Goal: Obtain resource: Download file/media

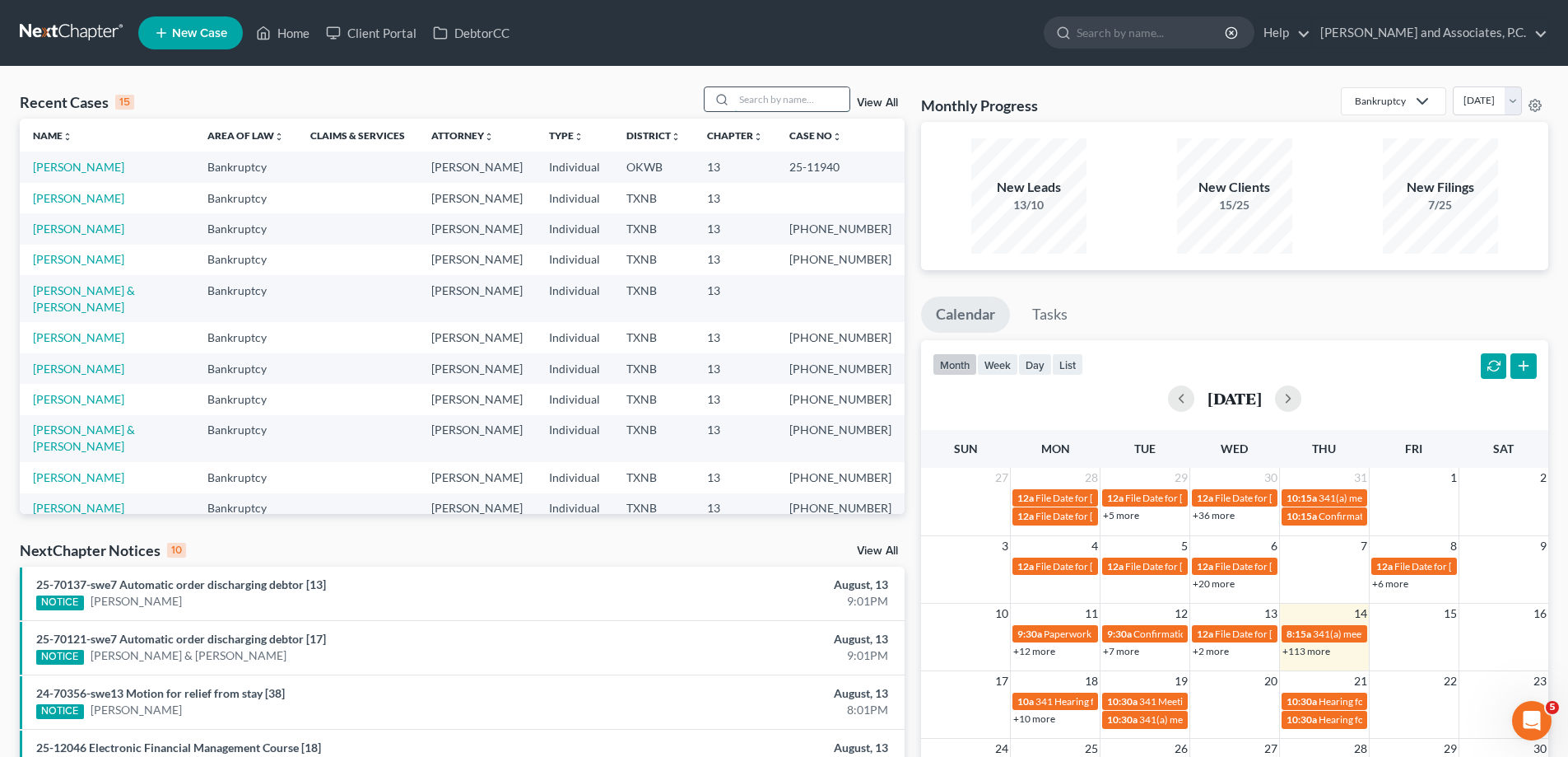
click at [756, 101] on input "search" at bounding box center [792, 99] width 115 height 24
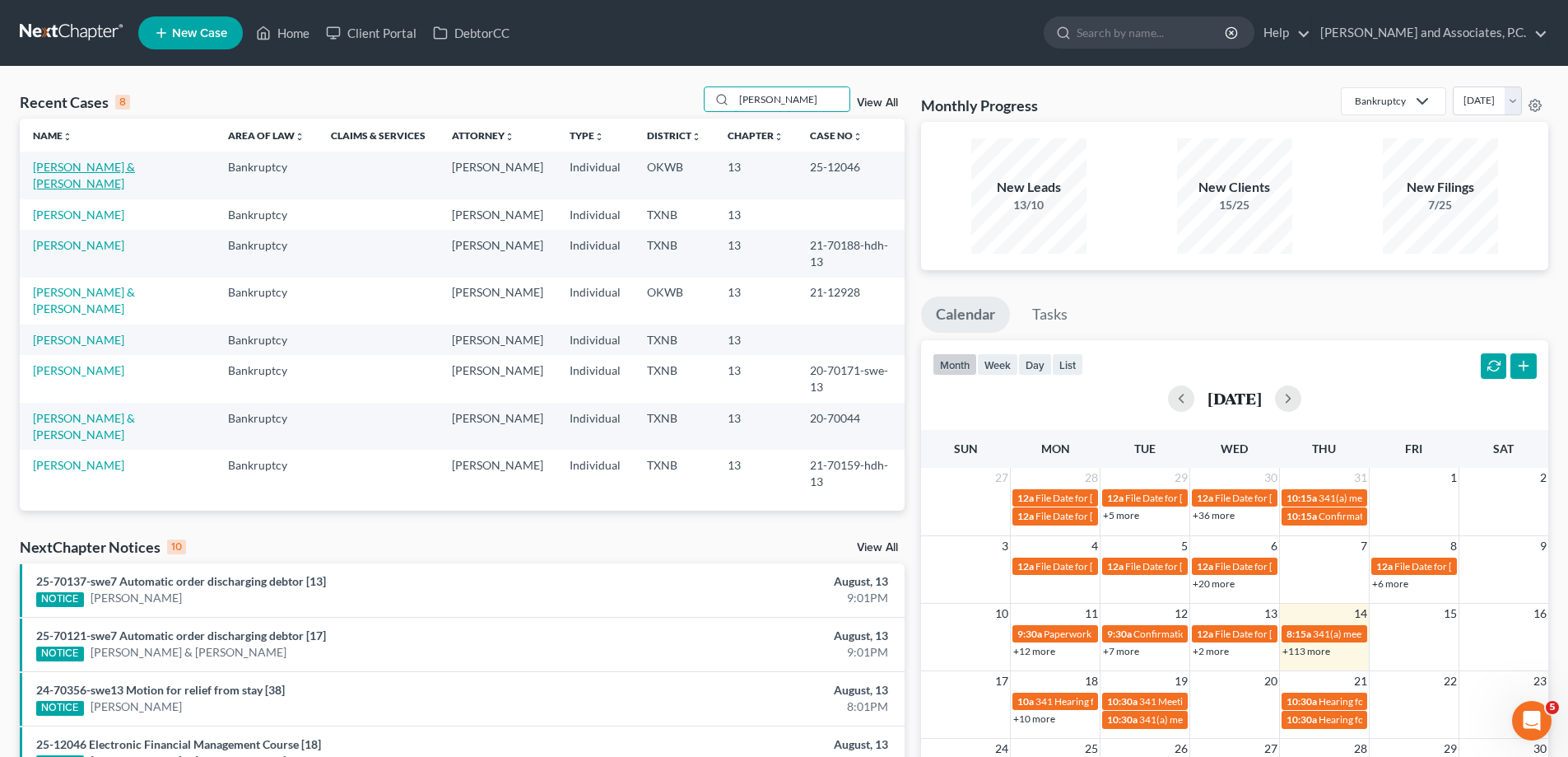
type input "[PERSON_NAME]"
click at [80, 171] on link "[PERSON_NAME] & [PERSON_NAME]" at bounding box center [84, 175] width 102 height 30
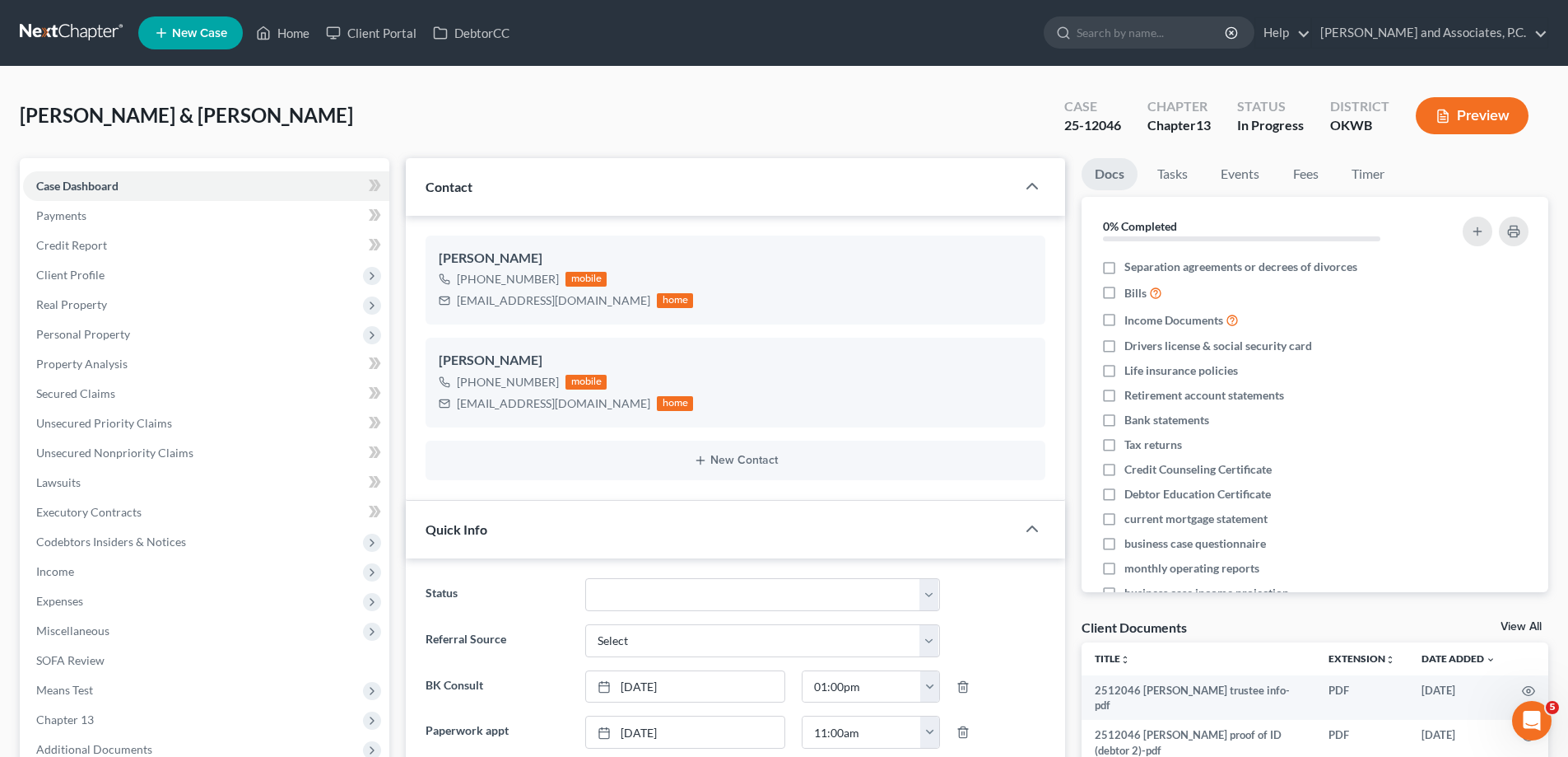
scroll to position [3007, 0]
click at [292, 31] on link "Home" at bounding box center [283, 32] width 70 height 30
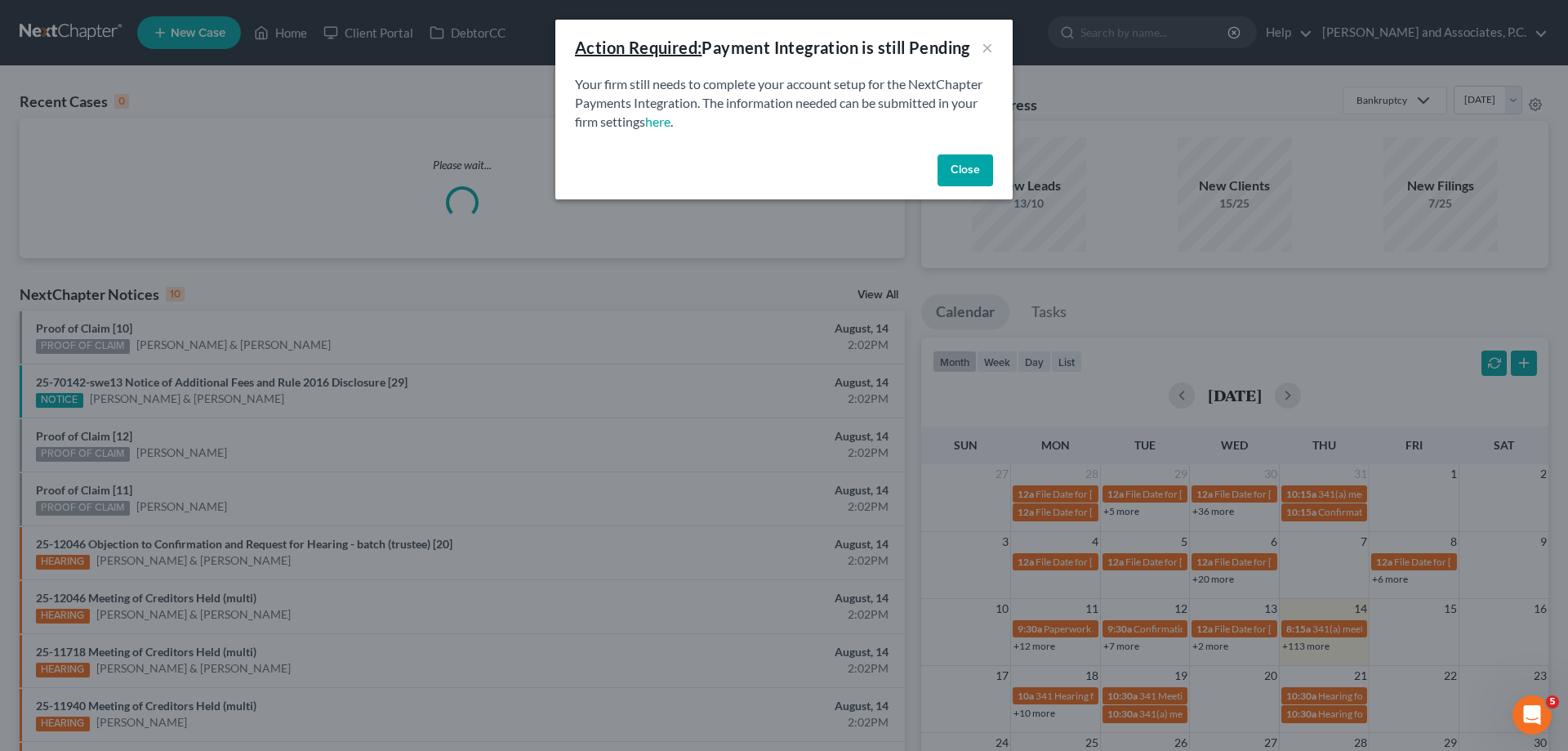
click at [950, 170] on button "Close" at bounding box center [965, 170] width 56 height 33
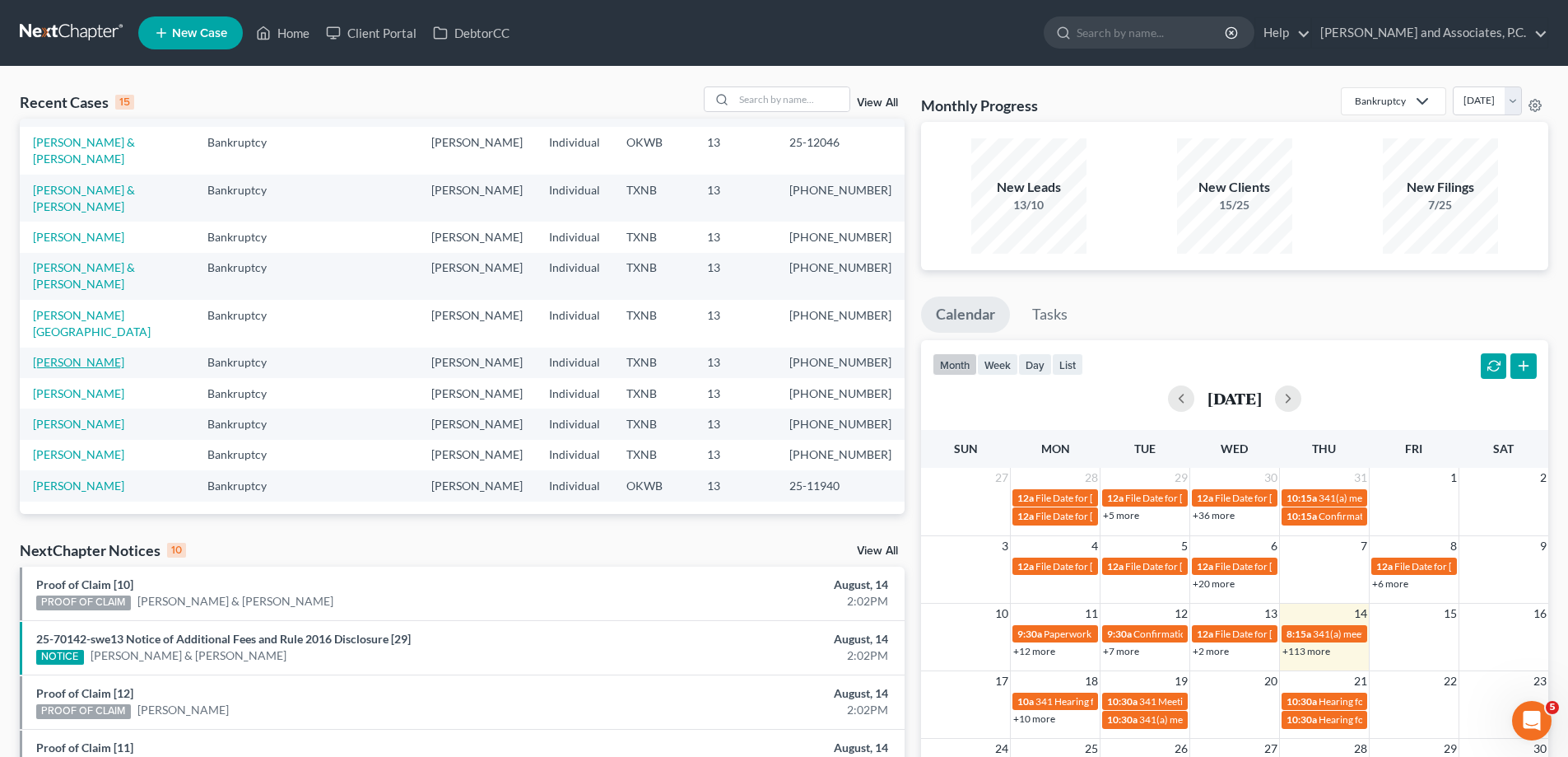
scroll to position [360, 0]
click at [86, 479] on link "[PERSON_NAME]" at bounding box center [79, 486] width 91 height 14
select select "5"
select select "6"
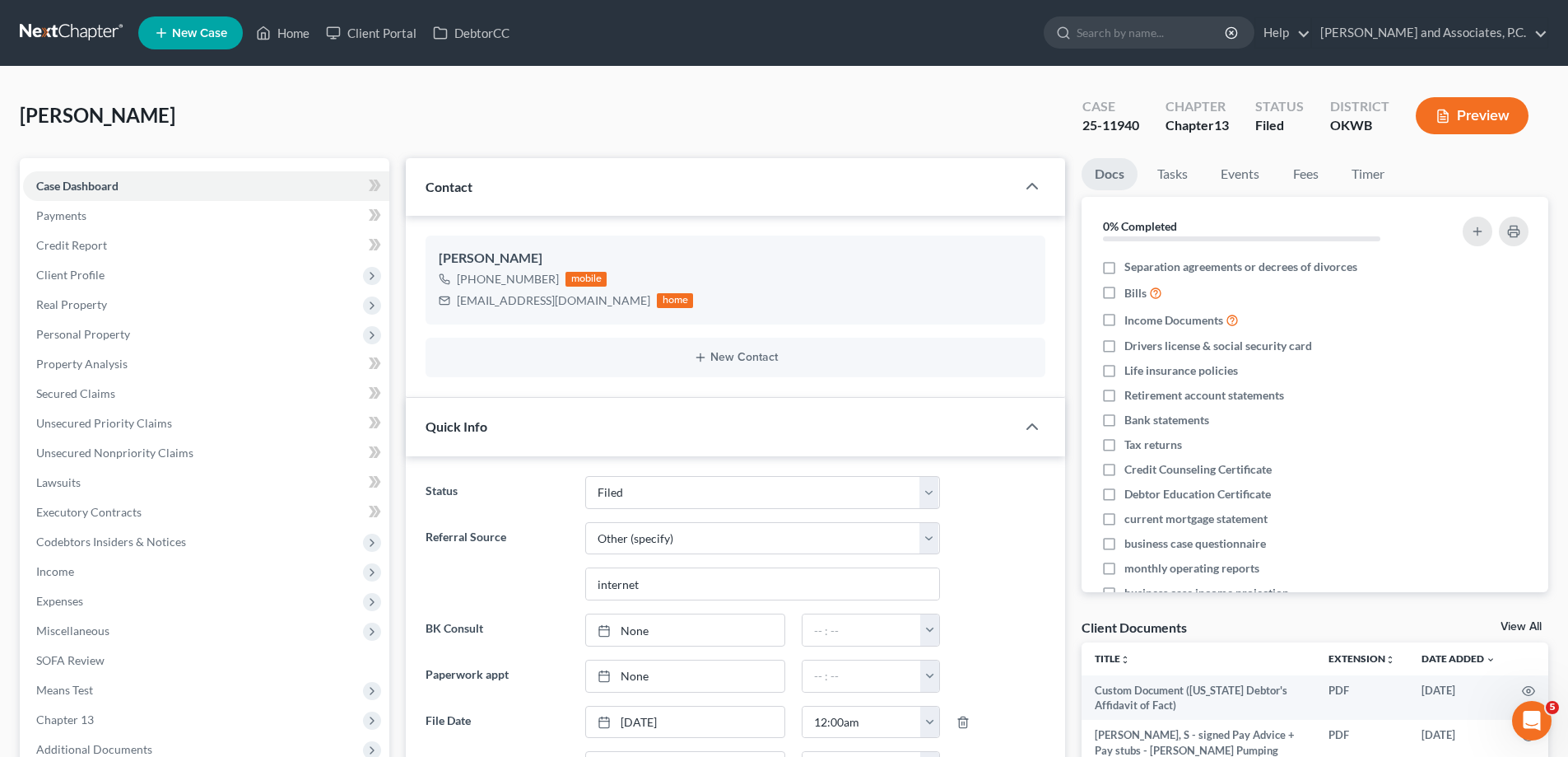
scroll to position [233, 0]
click at [294, 36] on link "Home" at bounding box center [283, 32] width 70 height 30
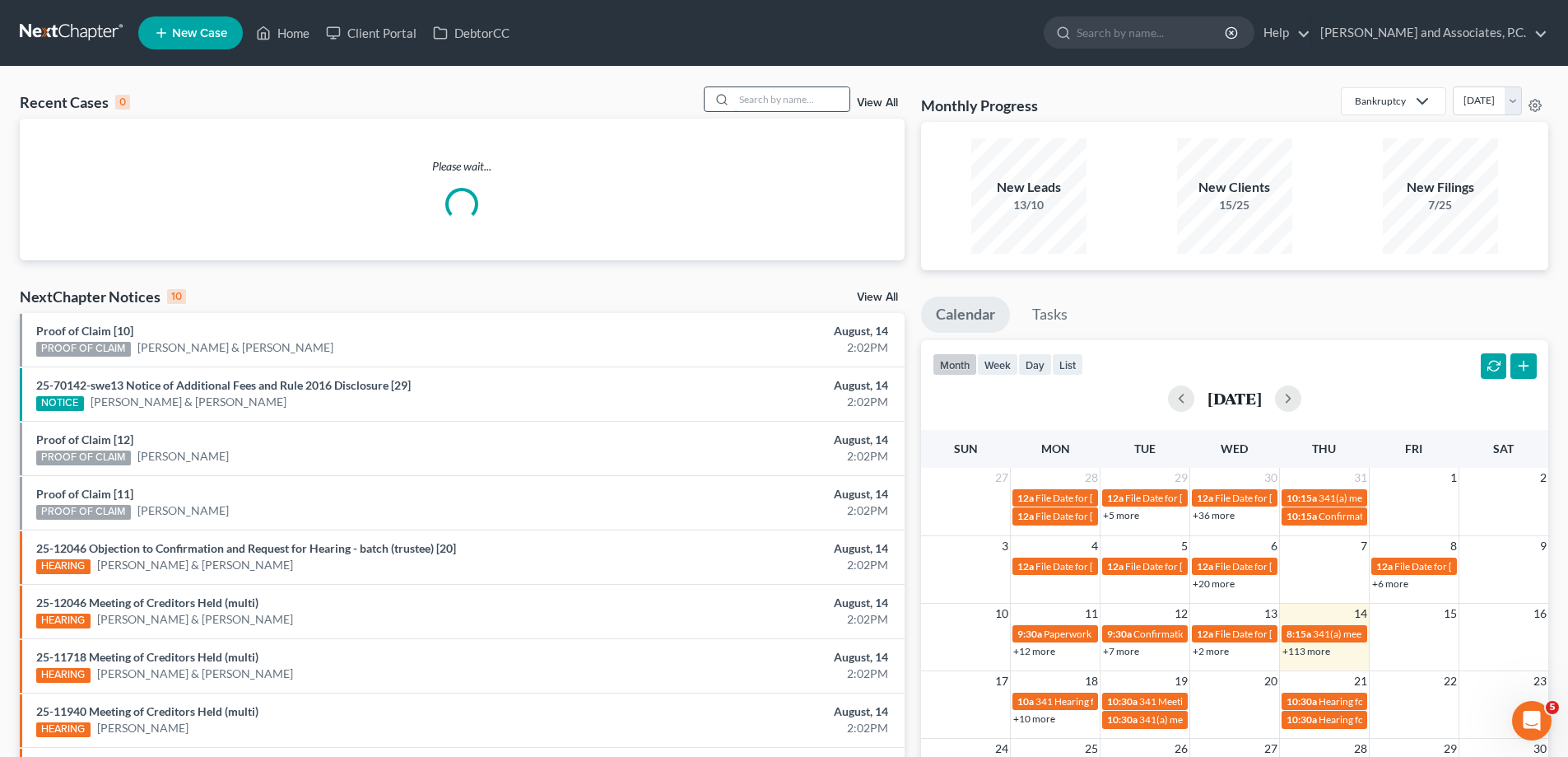
click at [755, 103] on input "search" at bounding box center [792, 99] width 115 height 24
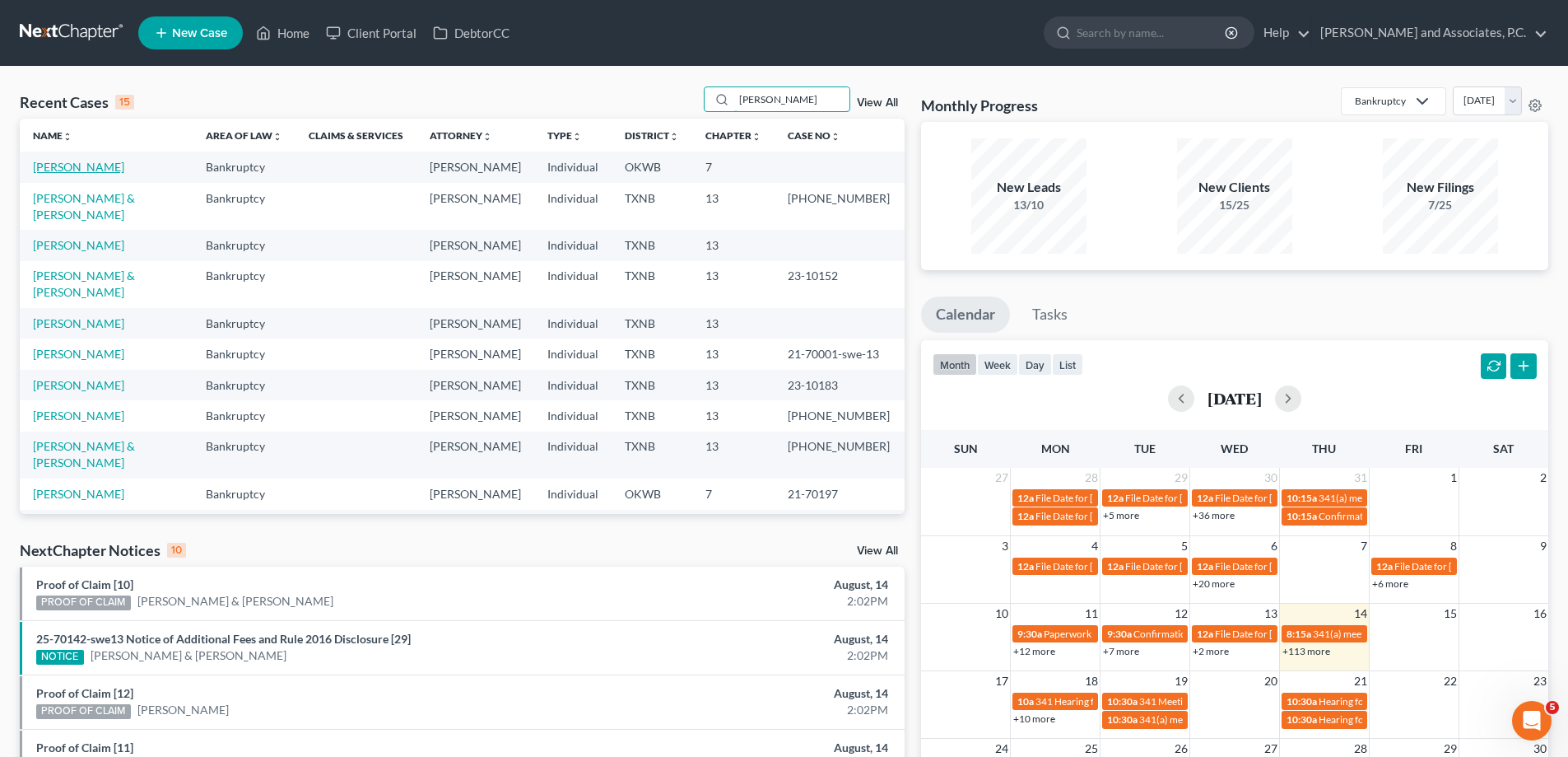
type input "[PERSON_NAME]"
click at [40, 170] on link "[PERSON_NAME]" at bounding box center [79, 167] width 91 height 14
select select "8"
select select "1"
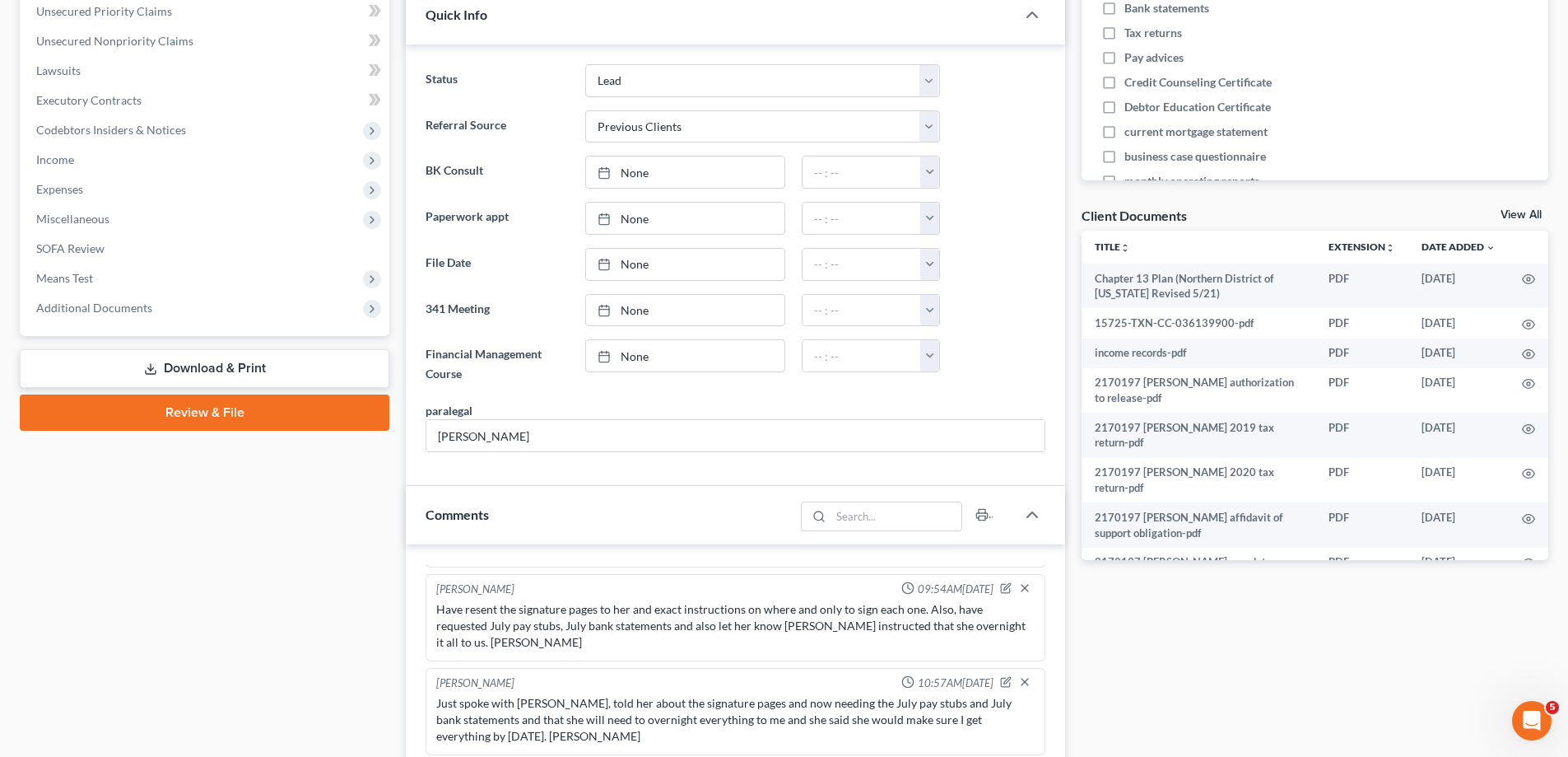
scroll to position [4040, 0]
click at [91, 307] on span "Additional Documents" at bounding box center [94, 308] width 116 height 14
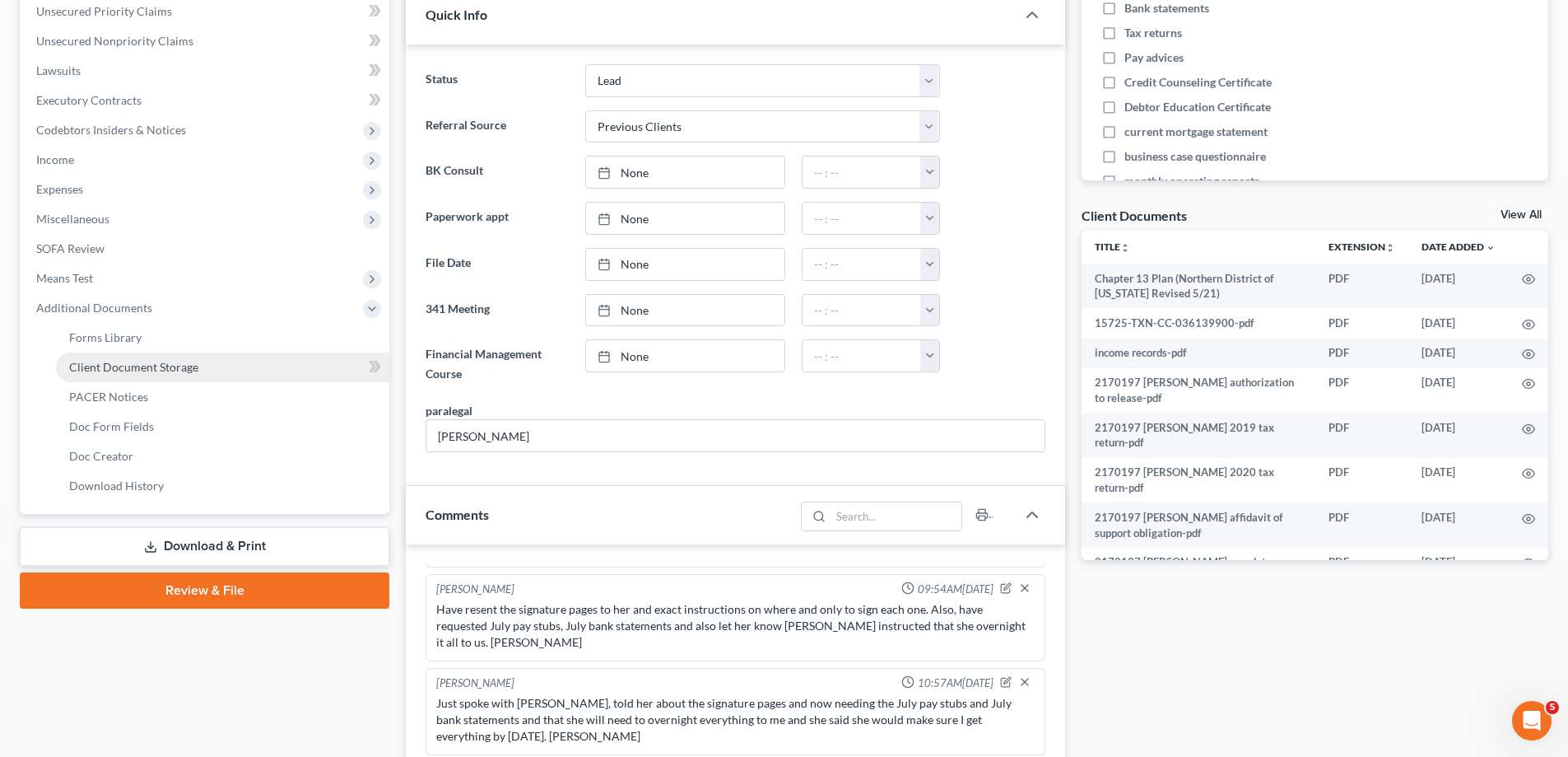
click at [105, 367] on span "Client Document Storage" at bounding box center [133, 367] width 129 height 14
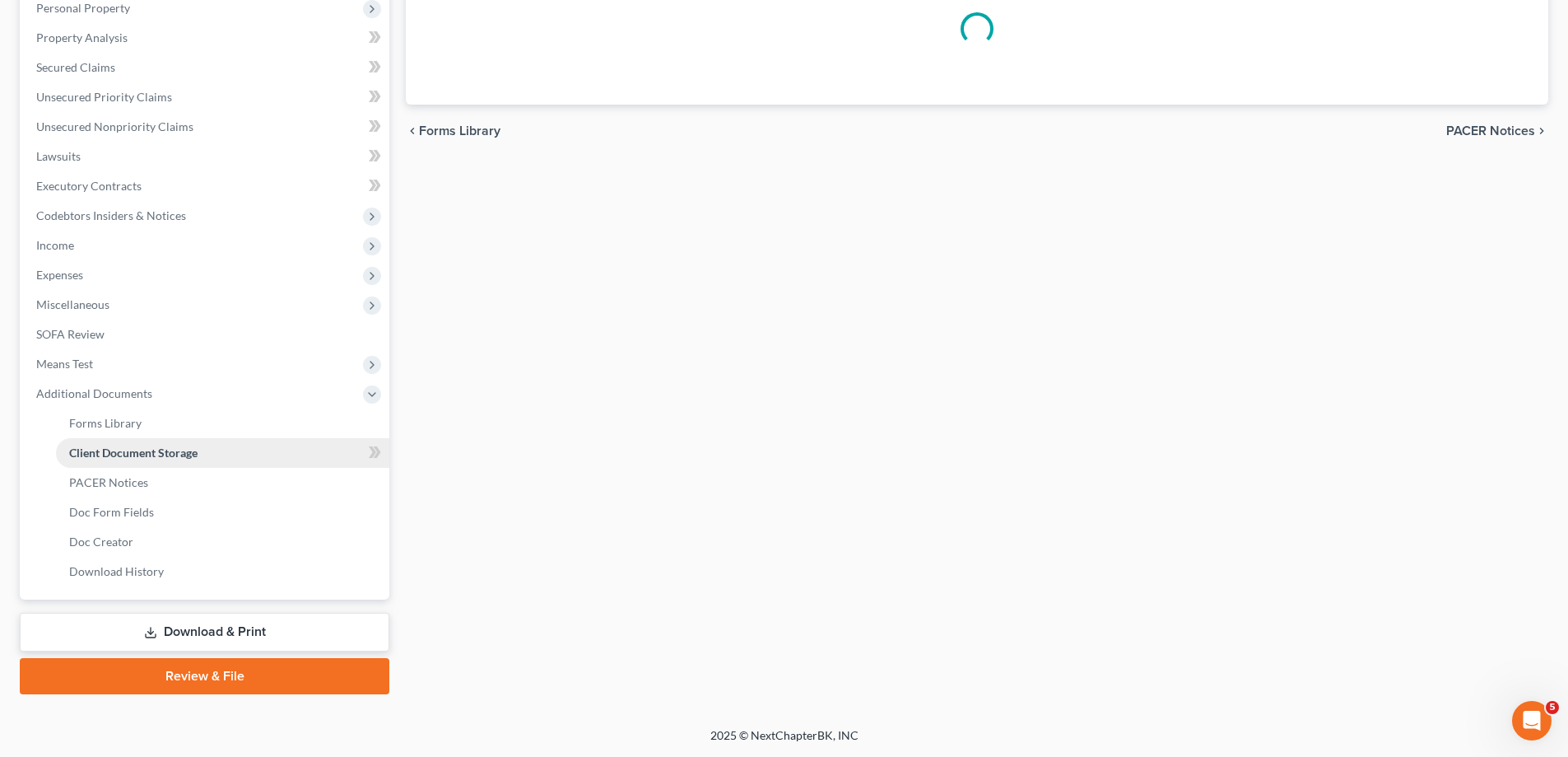
select select "2"
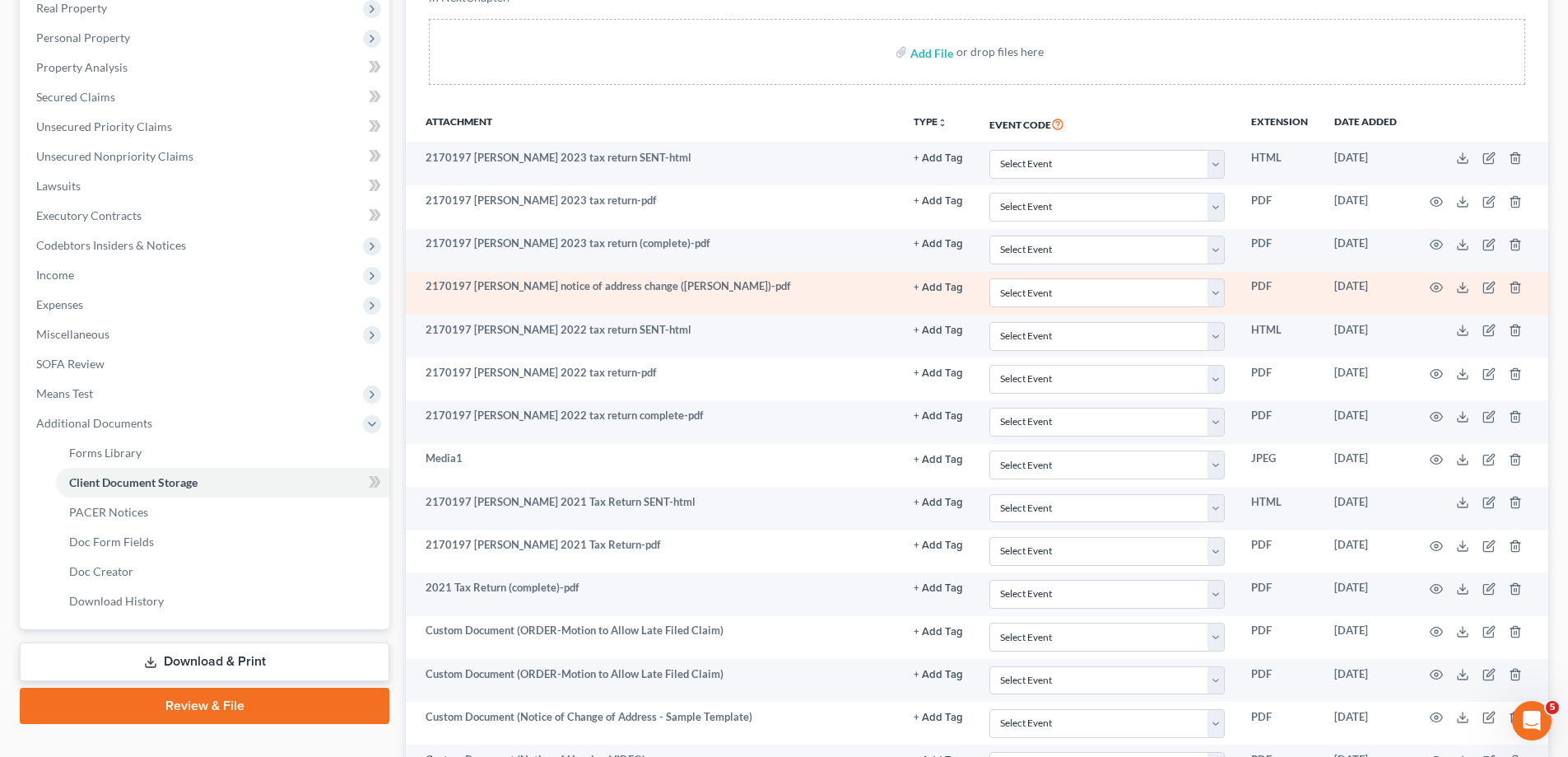
scroll to position [78, 0]
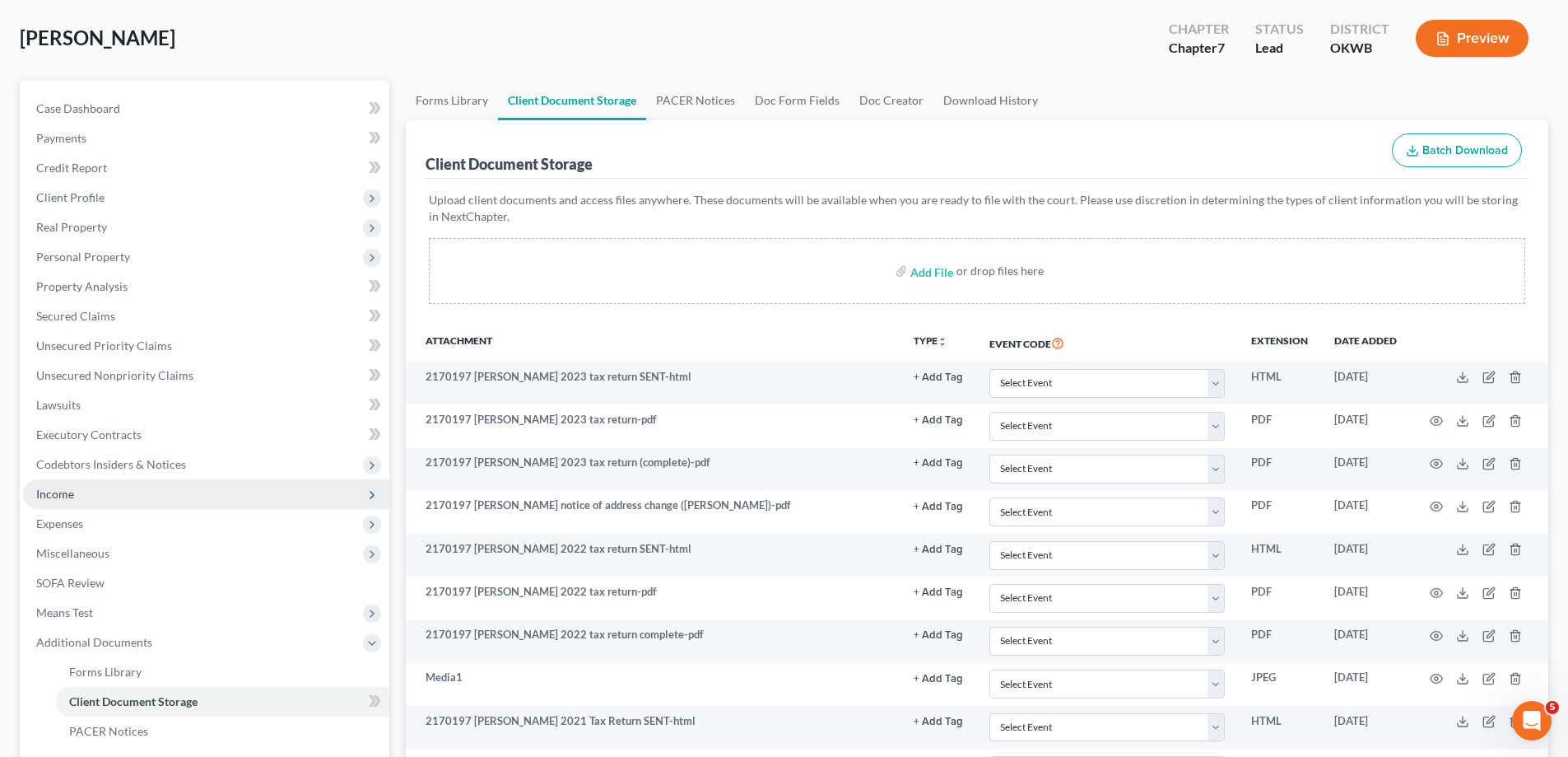
click at [107, 498] on span "Income" at bounding box center [207, 494] width 367 height 30
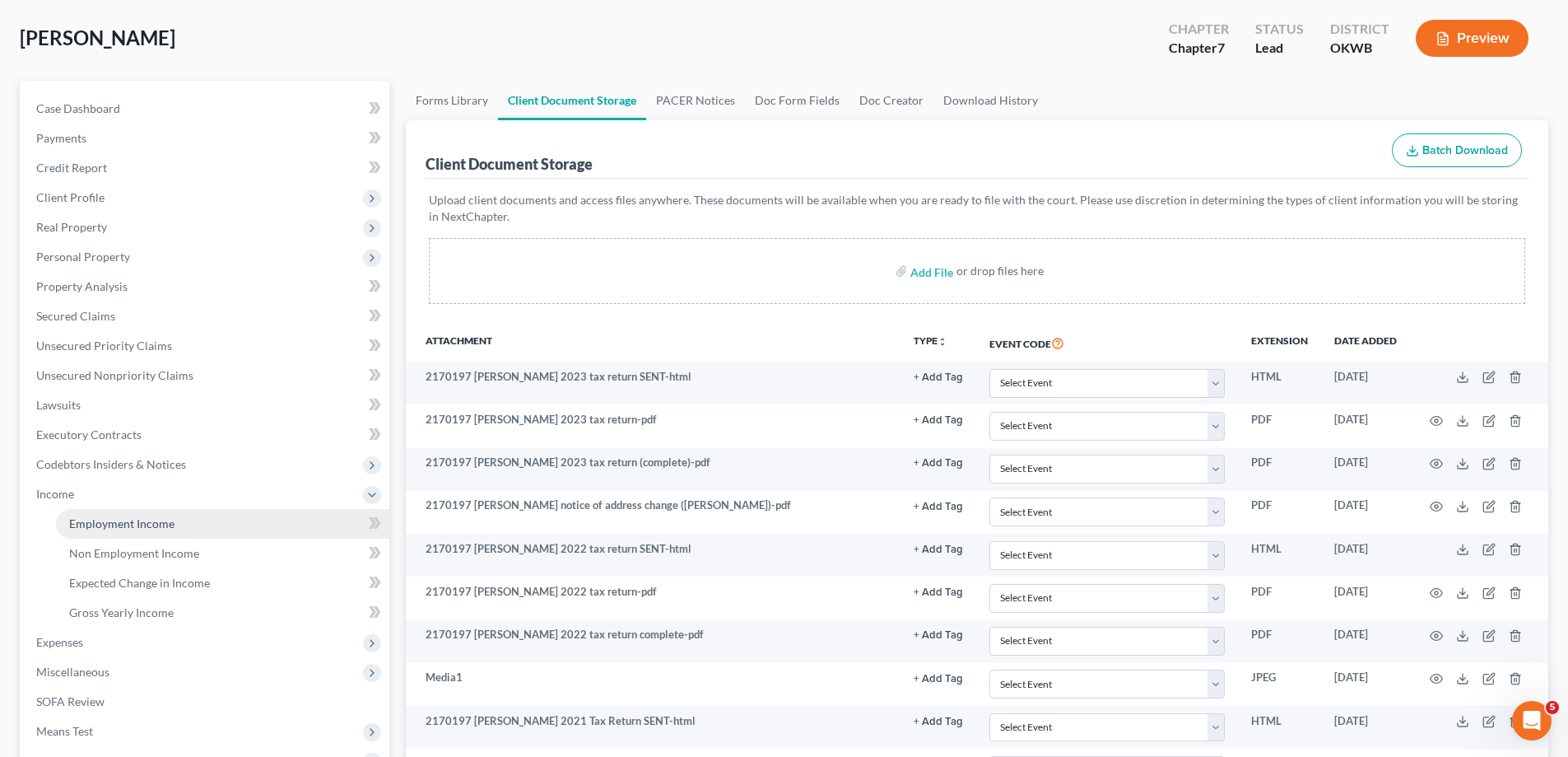
click at [130, 527] on span "Employment Income" at bounding box center [122, 523] width 106 height 14
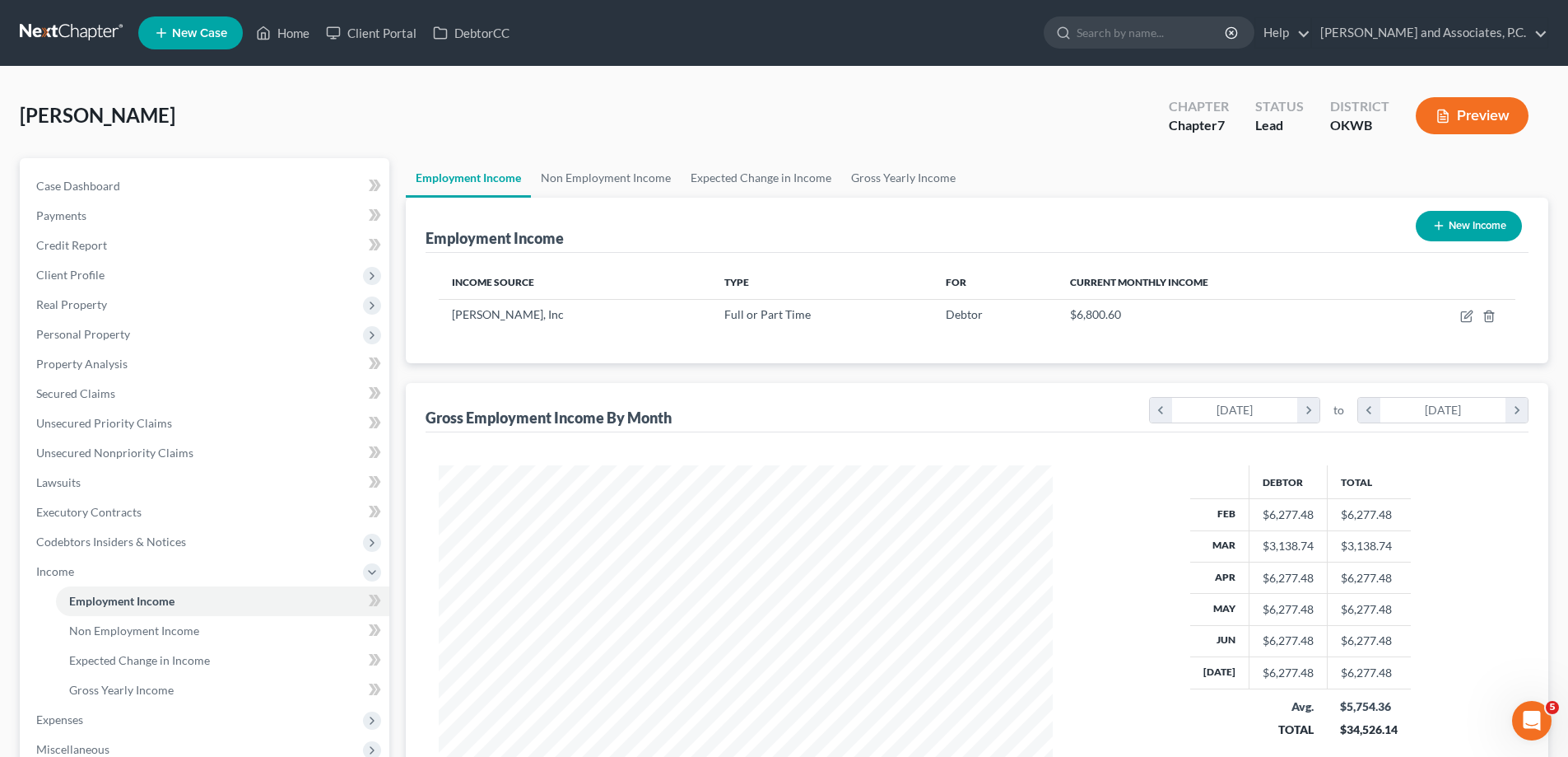
scroll to position [165, 0]
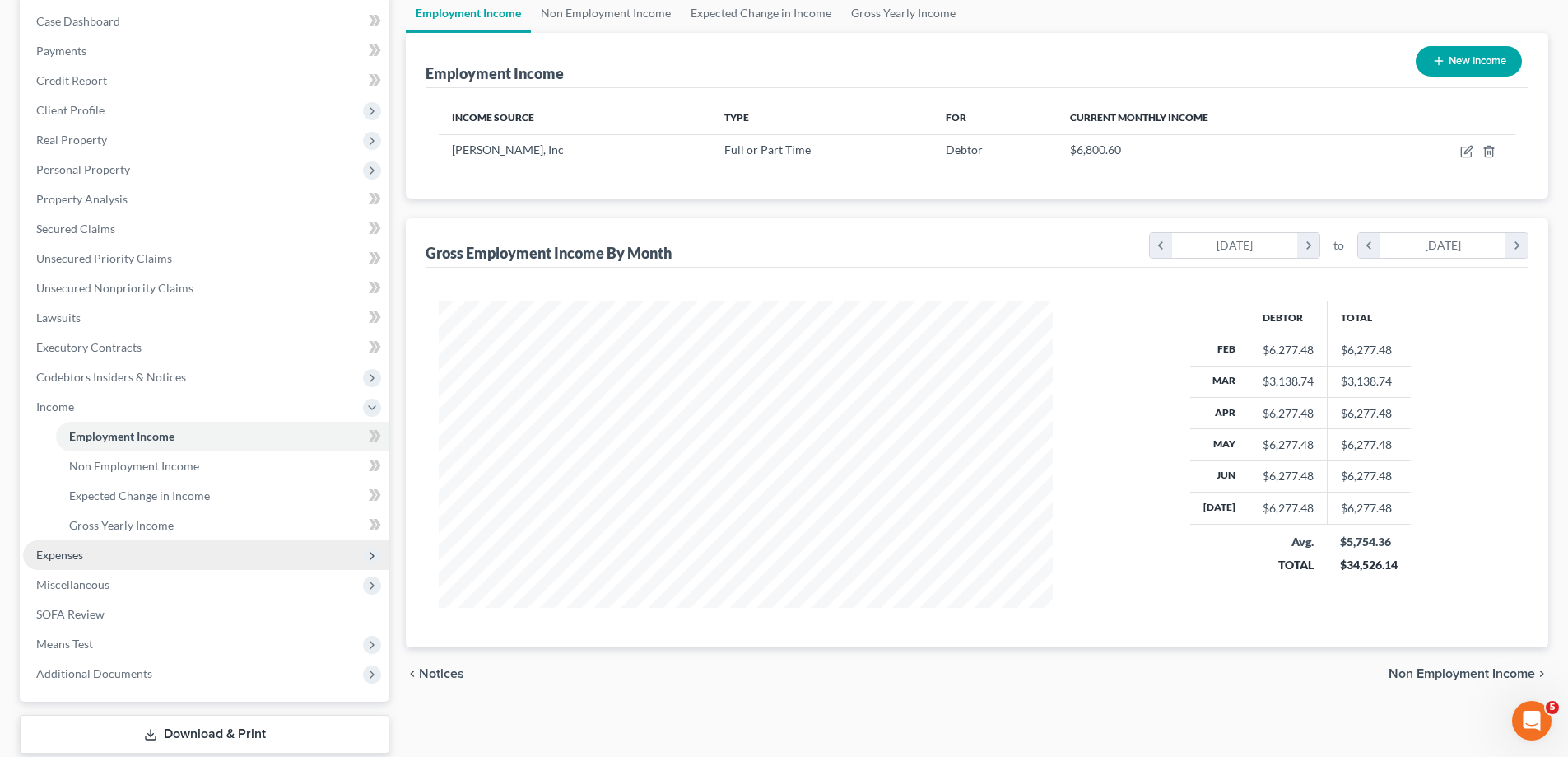
click at [64, 552] on span "Expenses" at bounding box center [59, 555] width 47 height 14
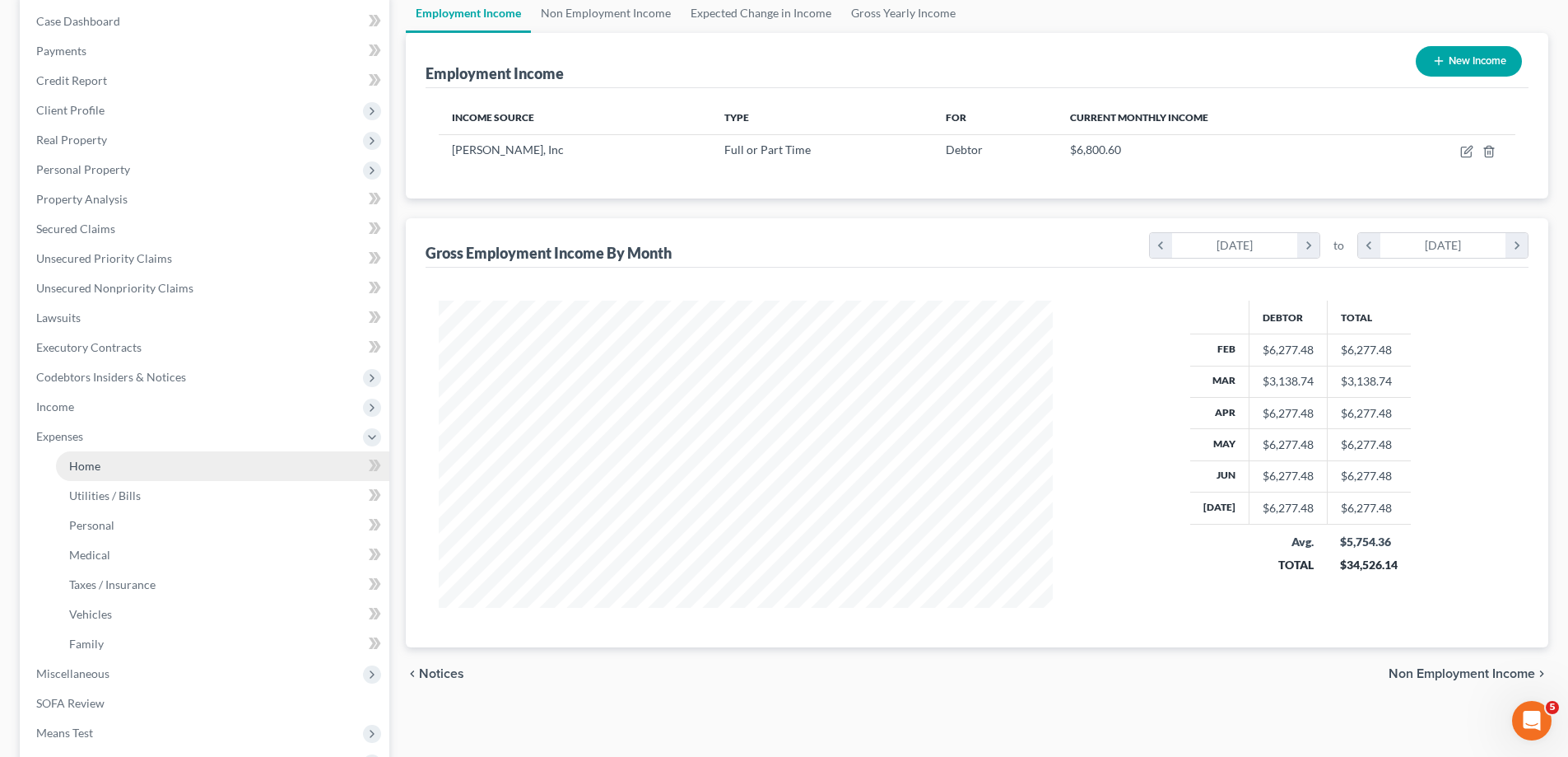
click at [78, 460] on span "Home" at bounding box center [84, 466] width 31 height 14
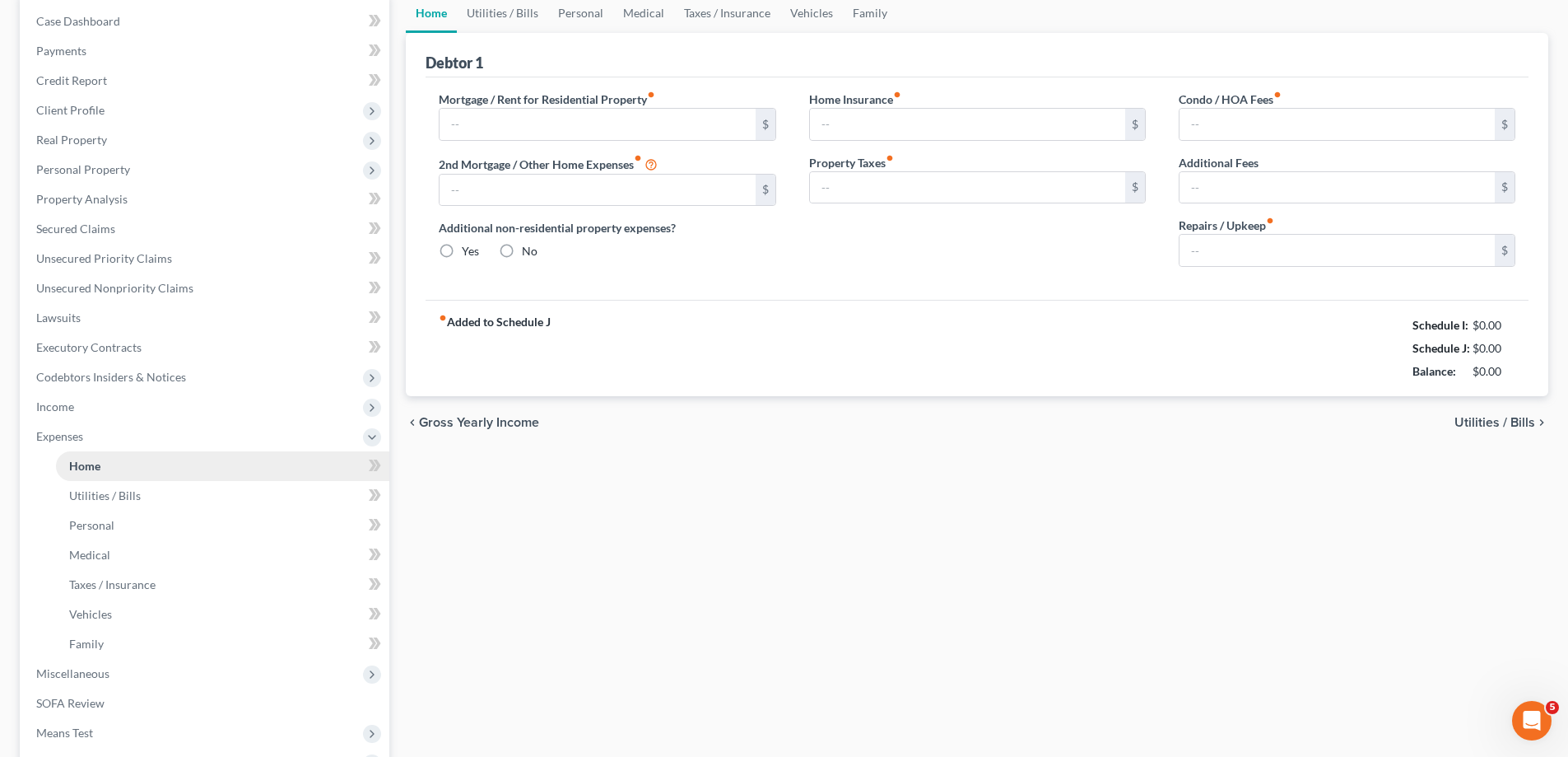
type input "2,300.00"
type input "0.00"
radio input "true"
type input "0.00"
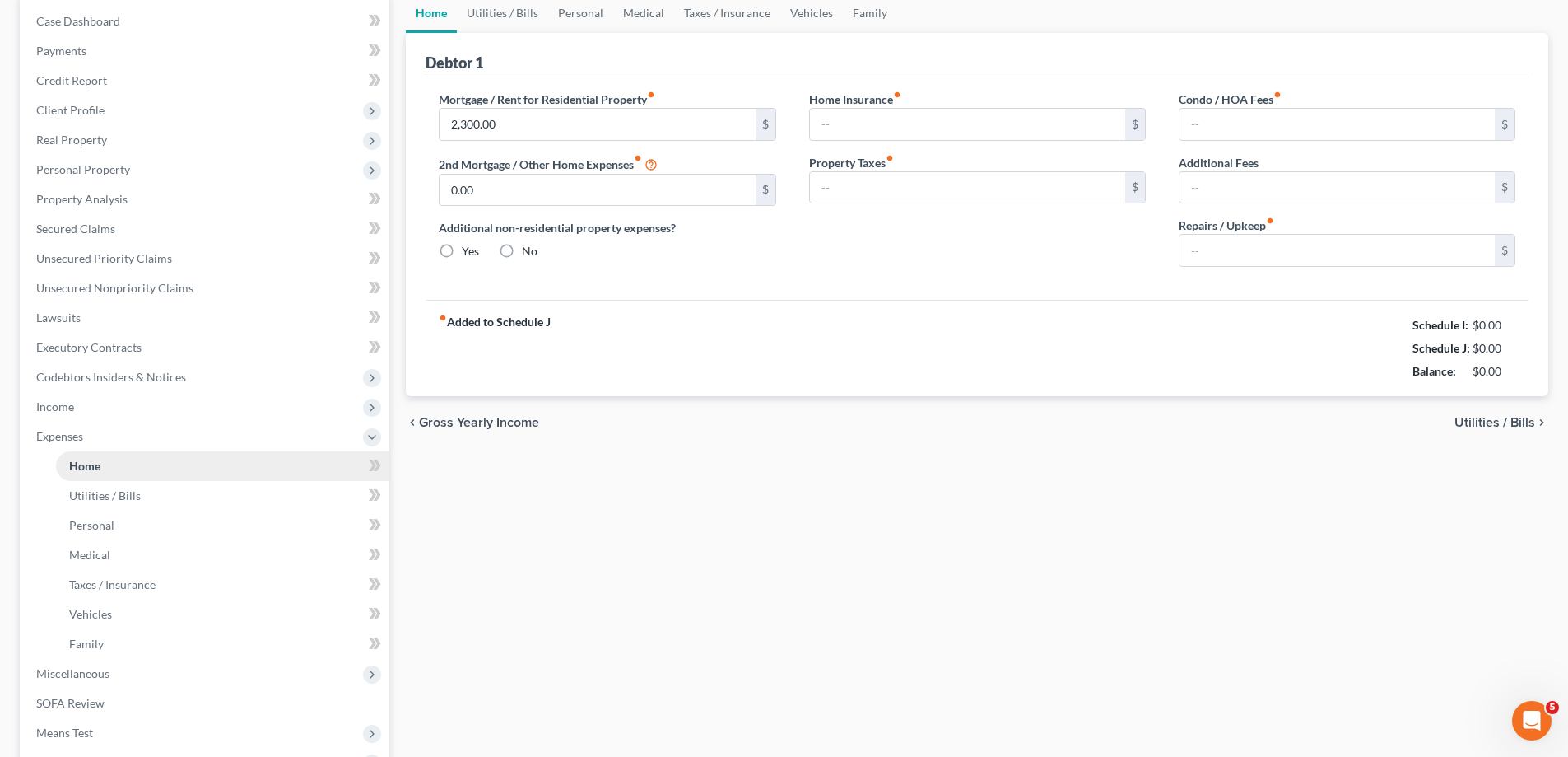
type input "0.00"
type input "50.00"
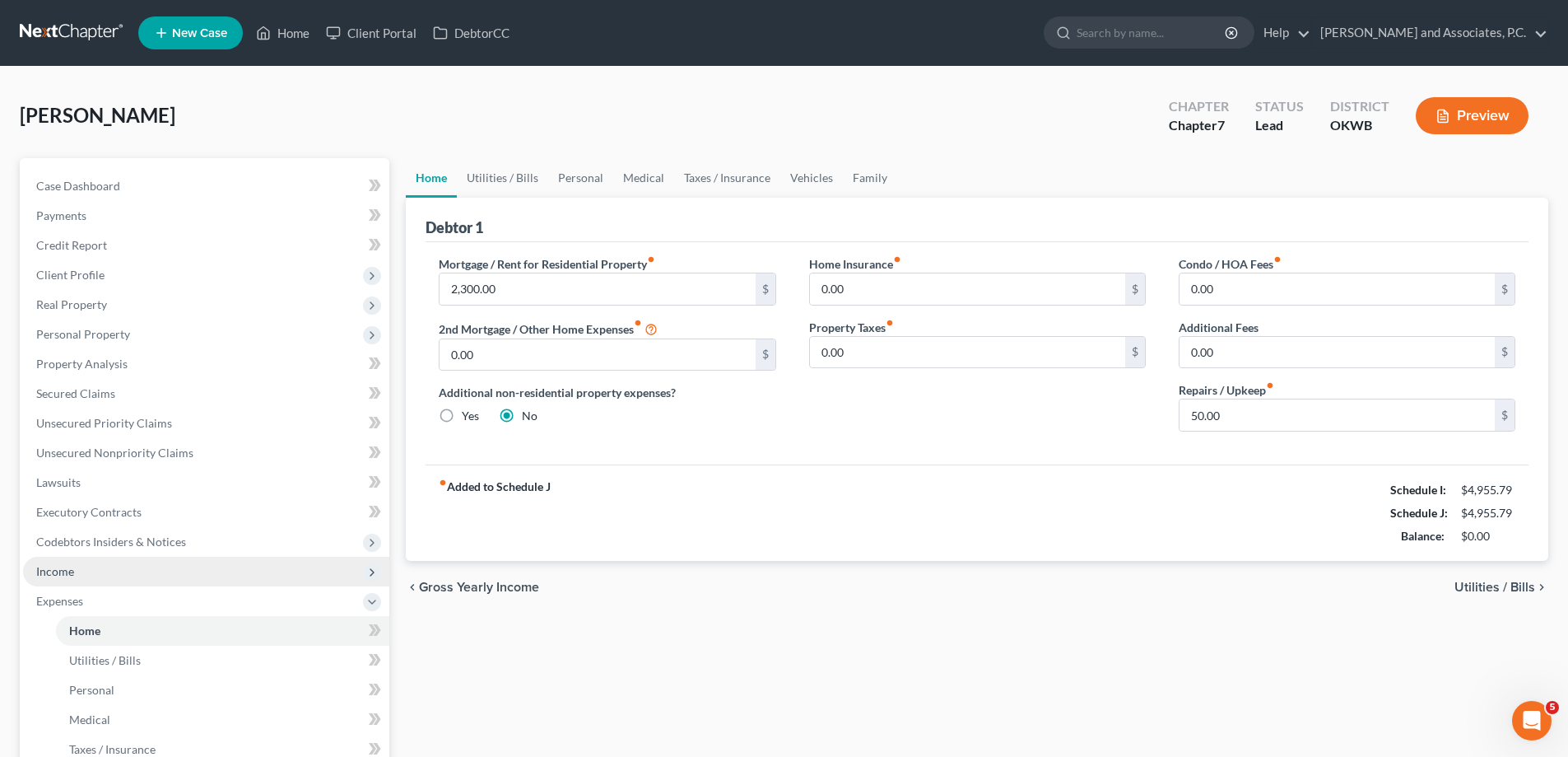
scroll to position [329, 0]
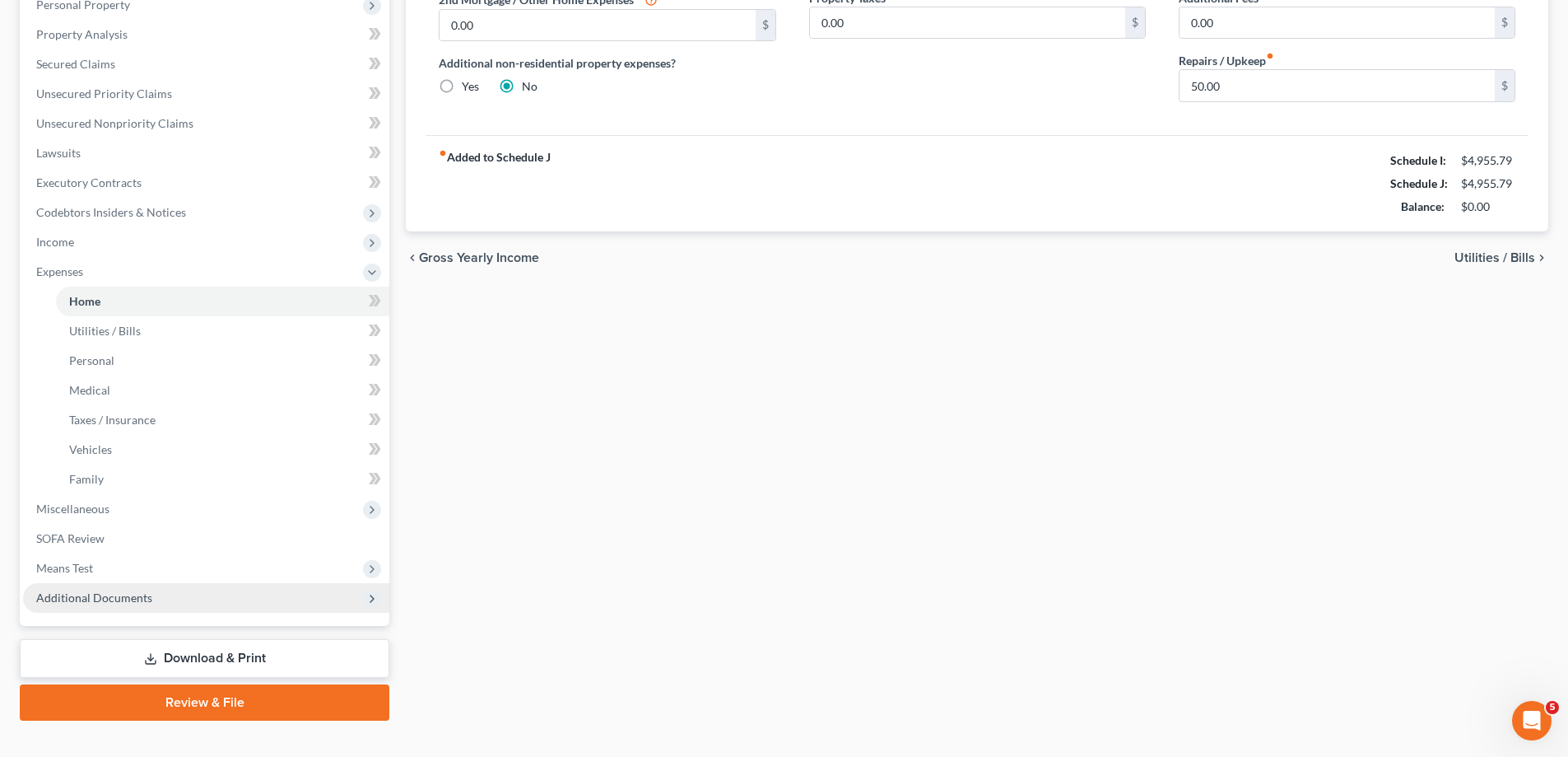
click at [119, 608] on span "Additional Documents" at bounding box center [207, 598] width 367 height 30
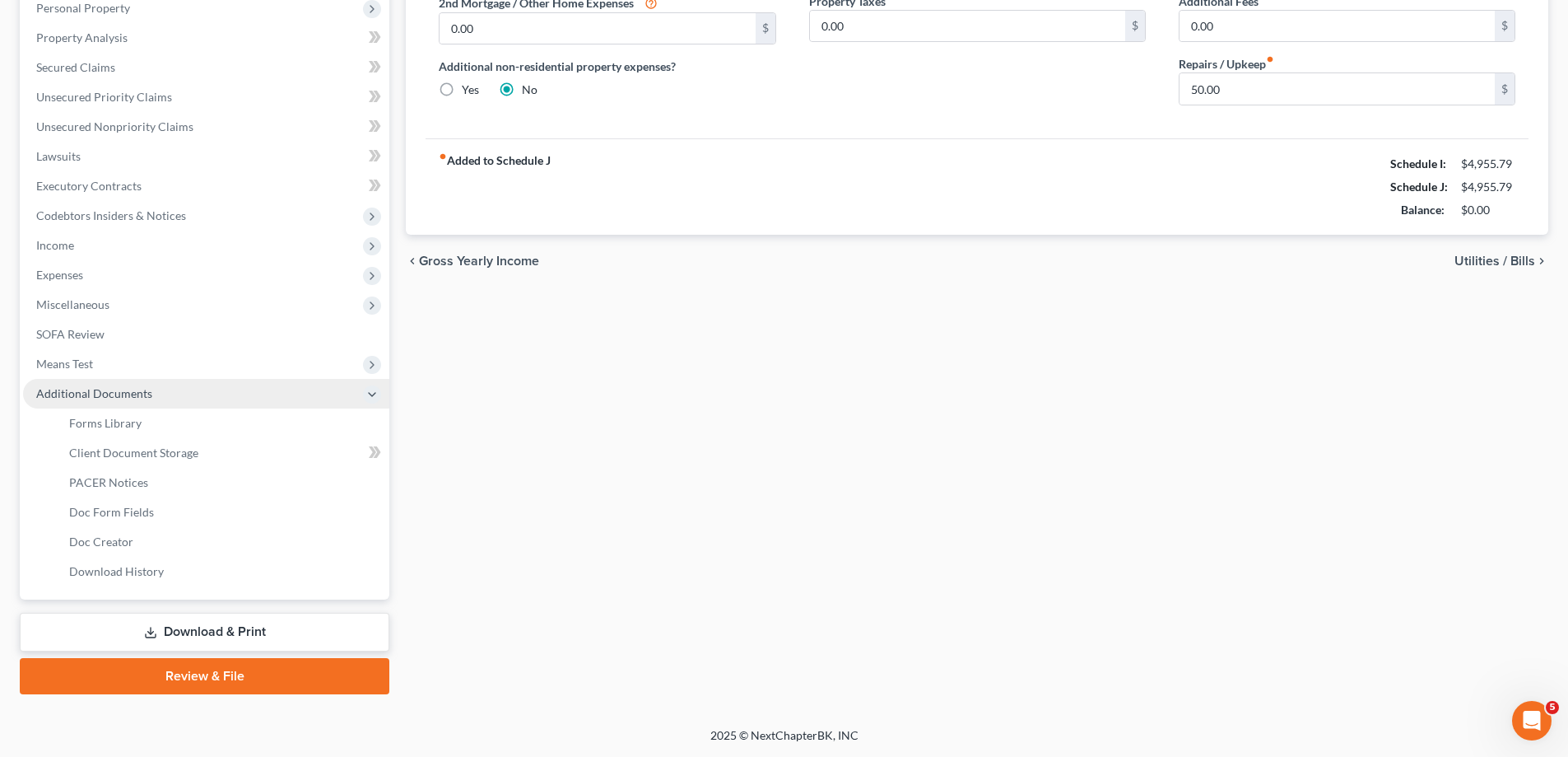
scroll to position [326, 0]
click at [157, 452] on span "Client Document Storage" at bounding box center [133, 453] width 129 height 14
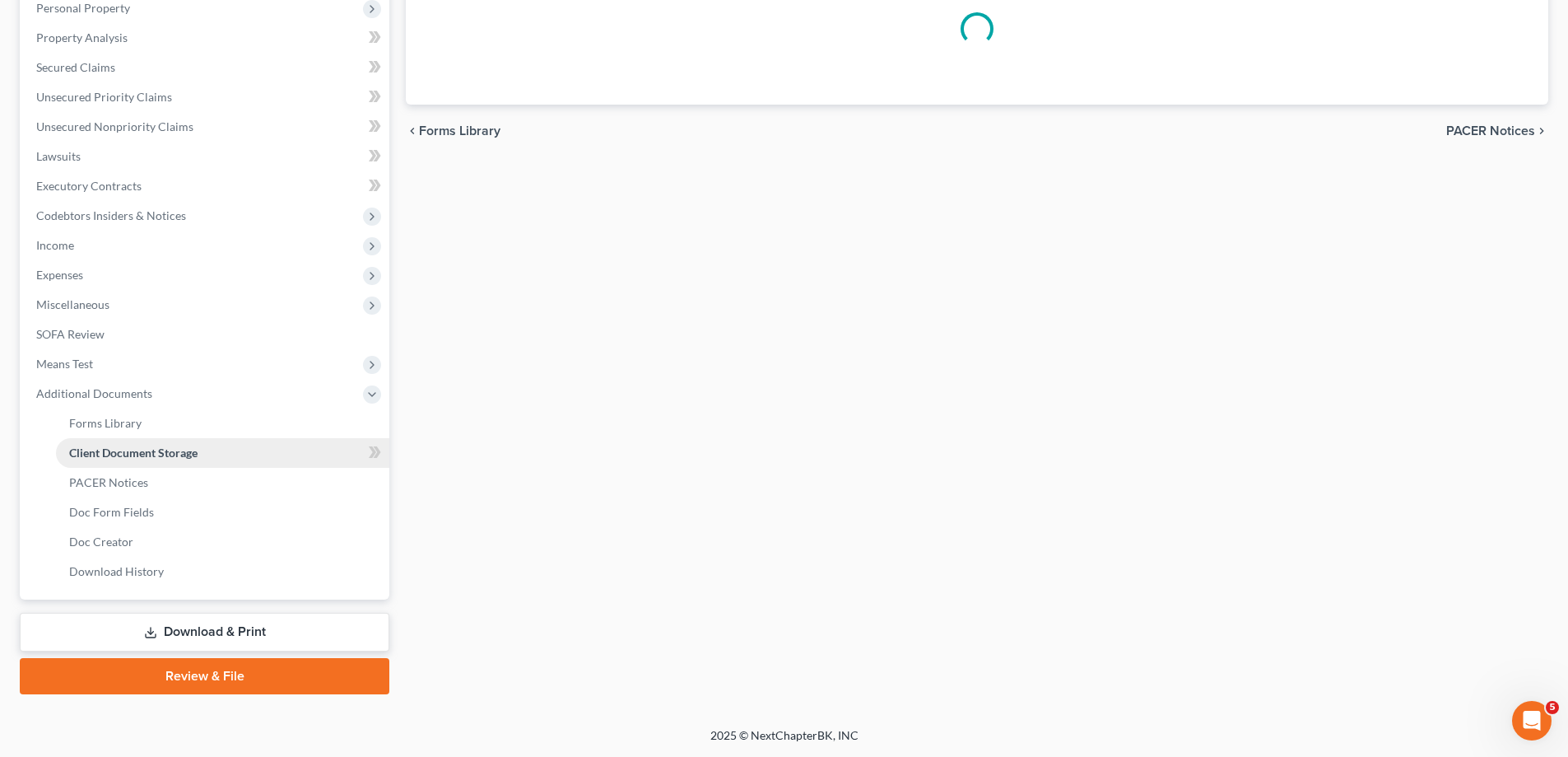
scroll to position [325, 0]
select select "2"
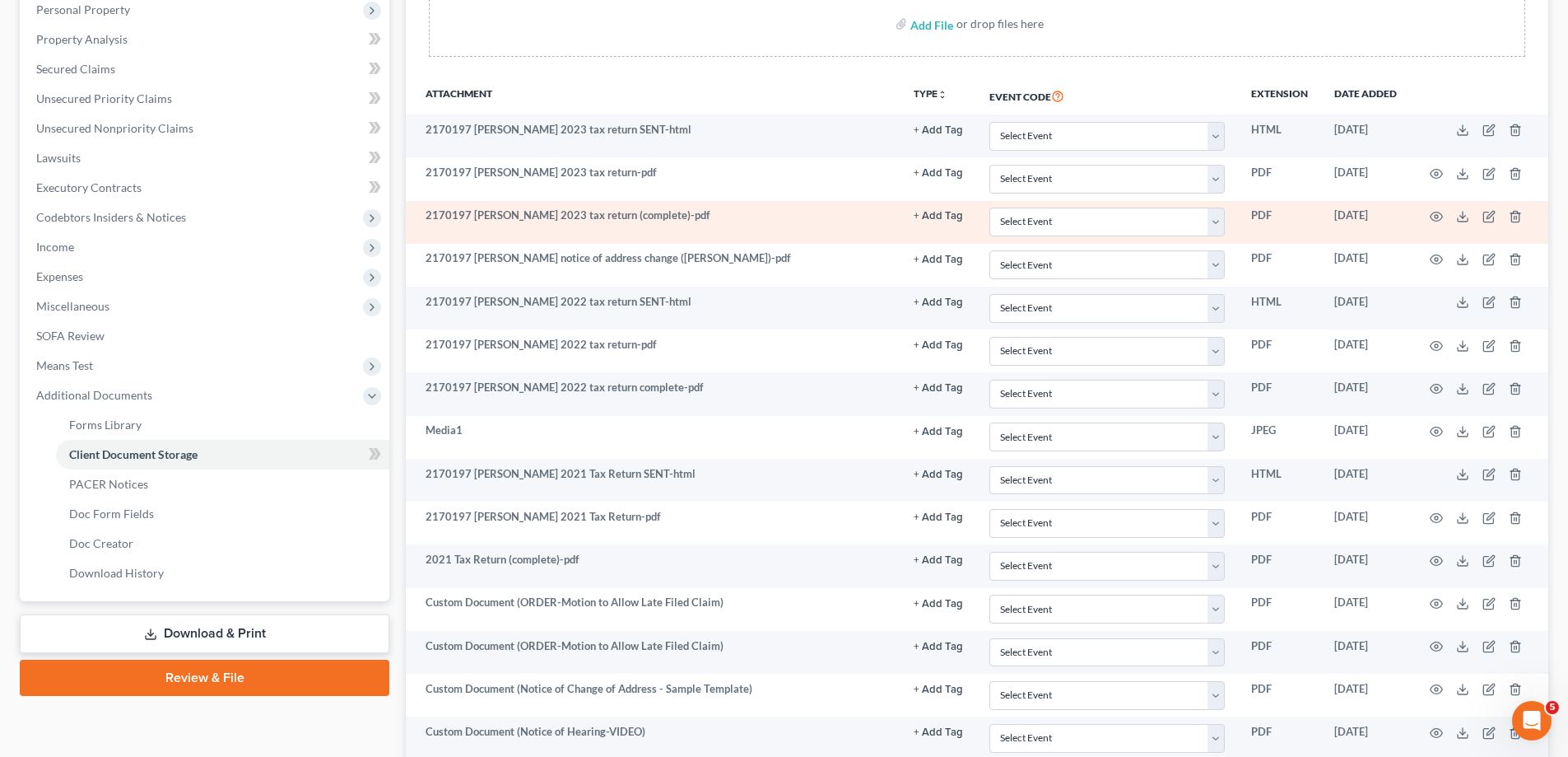
scroll to position [0, 0]
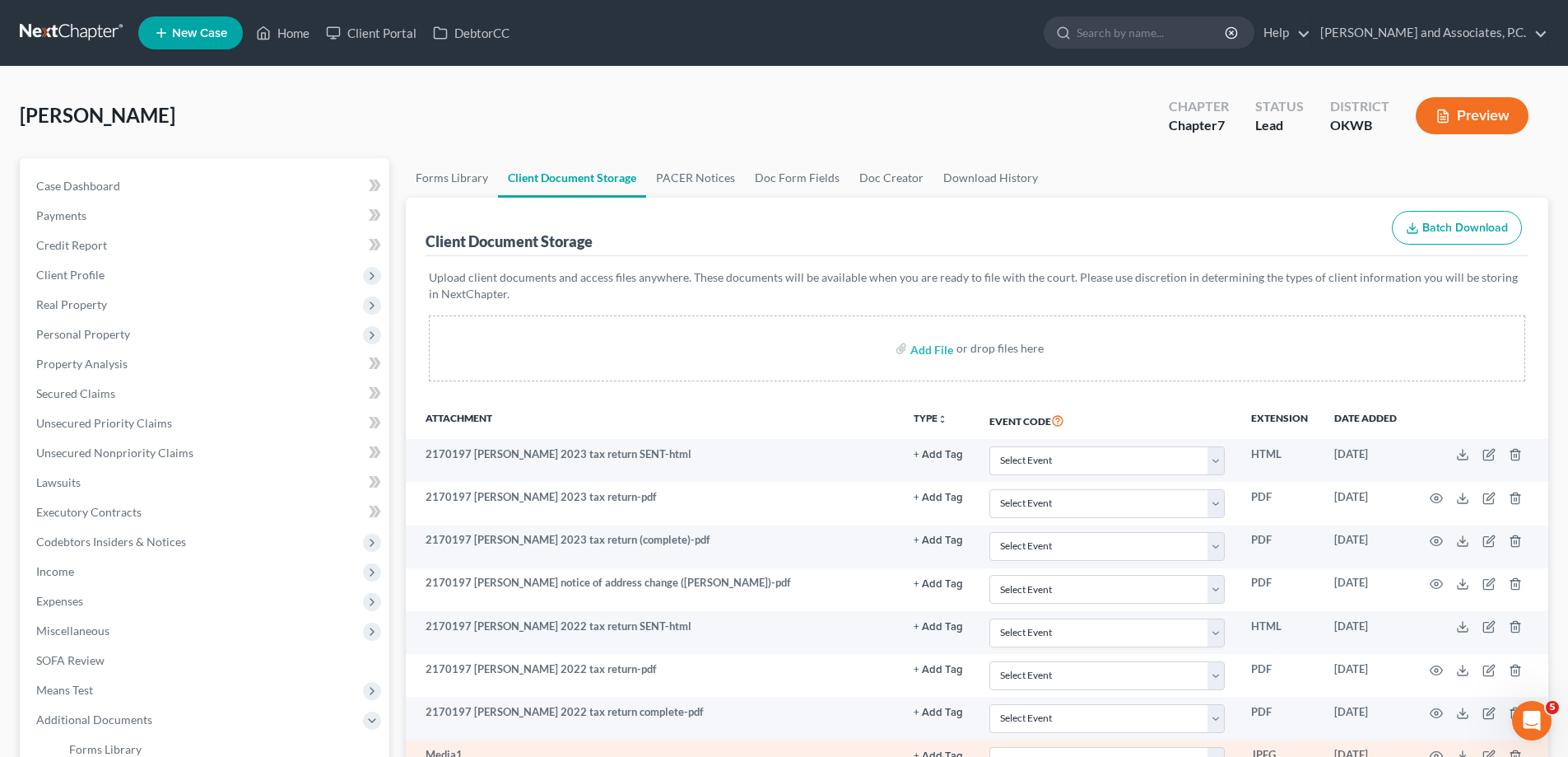
select select "2"
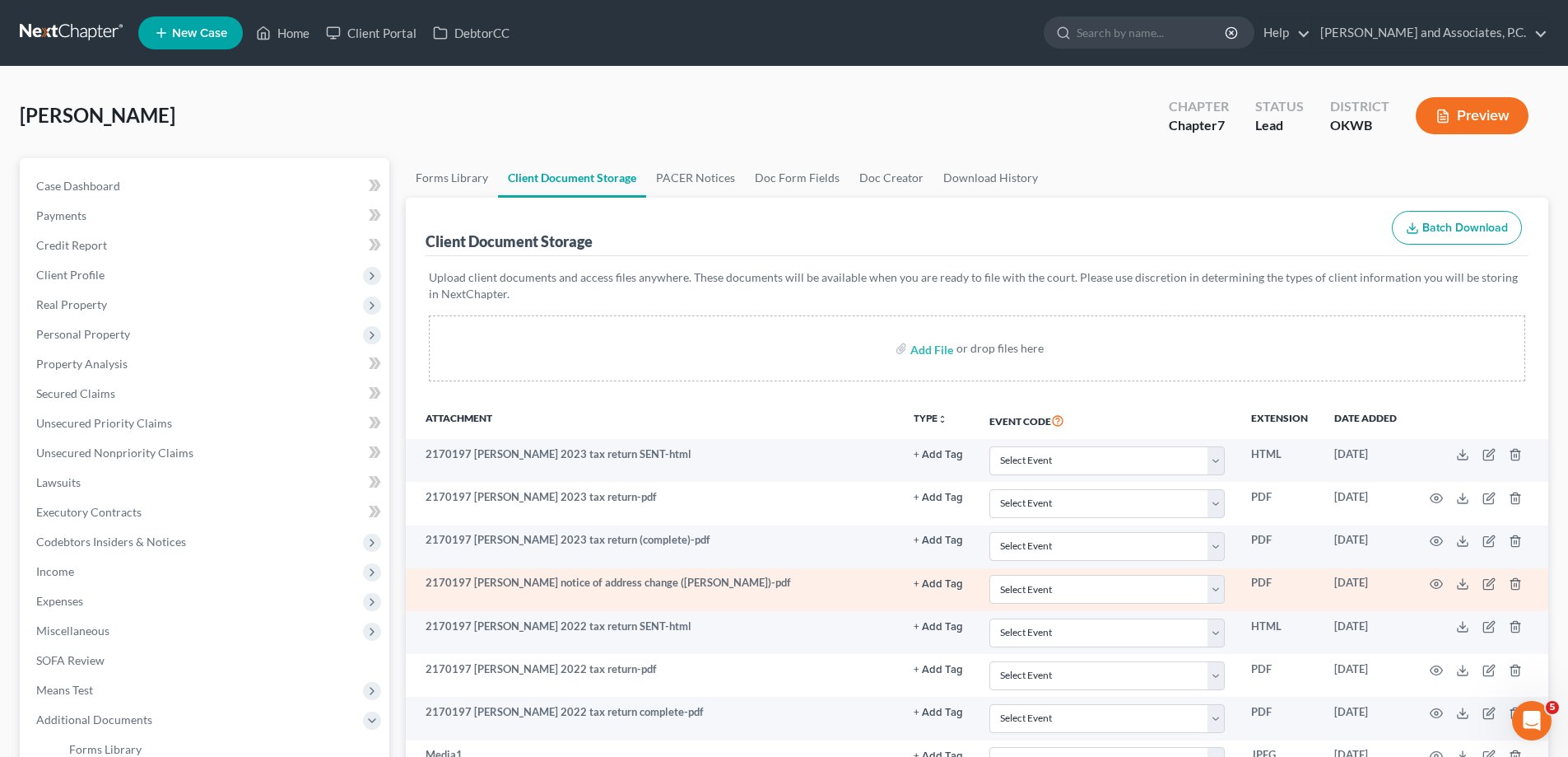
select select "2"
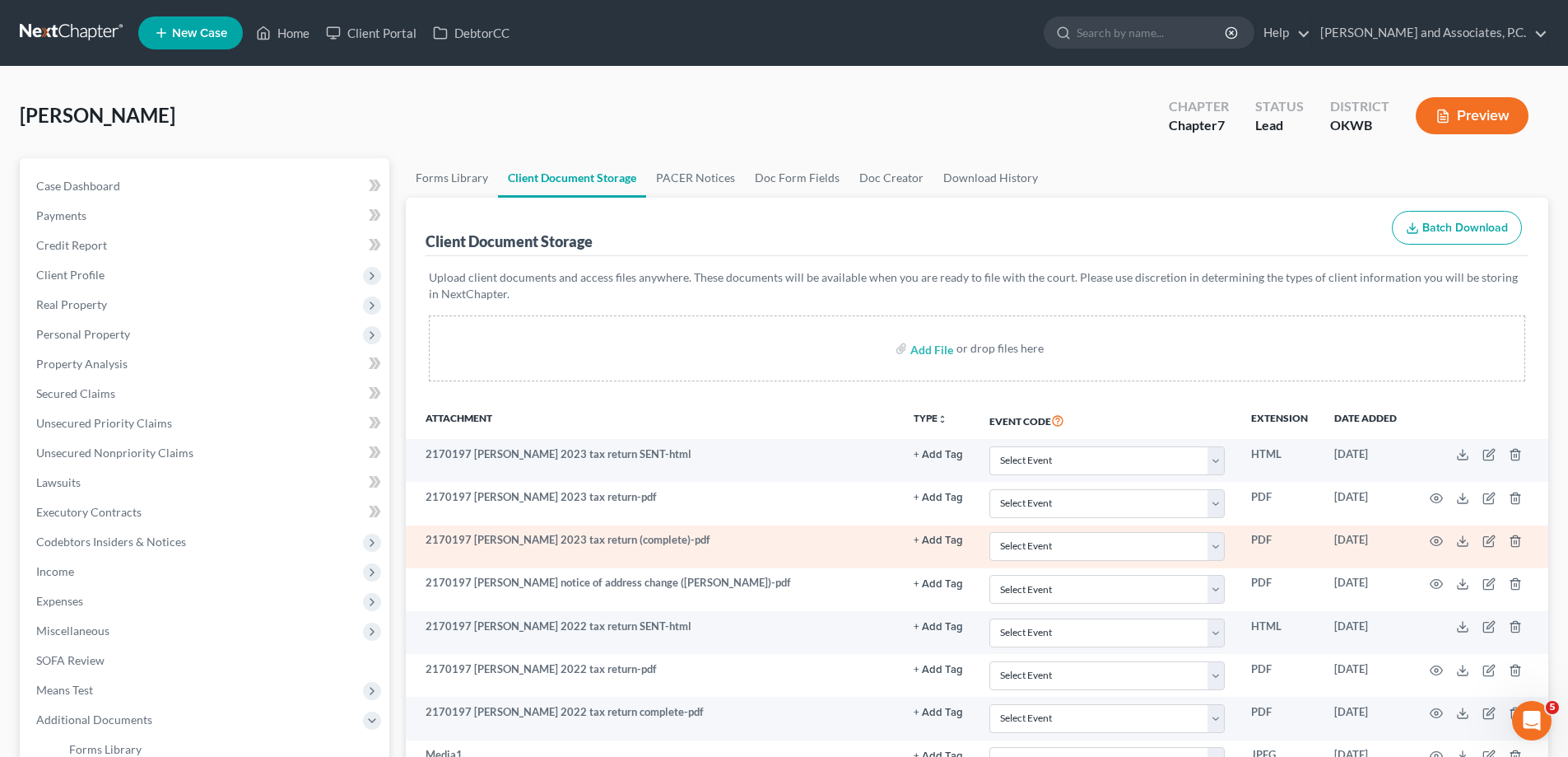
select select "2"
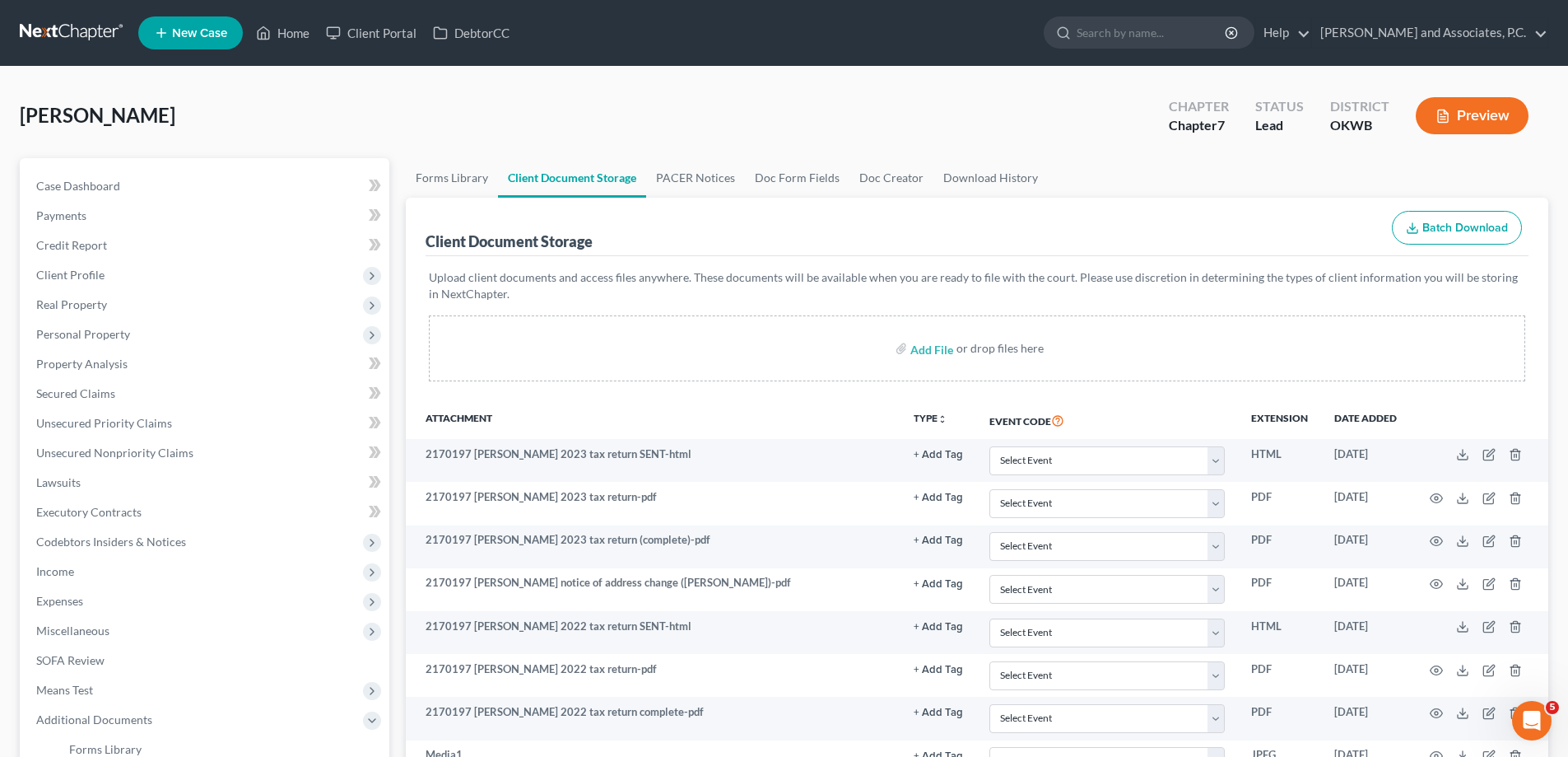
select select "2"
click at [101, 193] on link "Case Dashboard" at bounding box center [207, 185] width 367 height 30
select select "1"
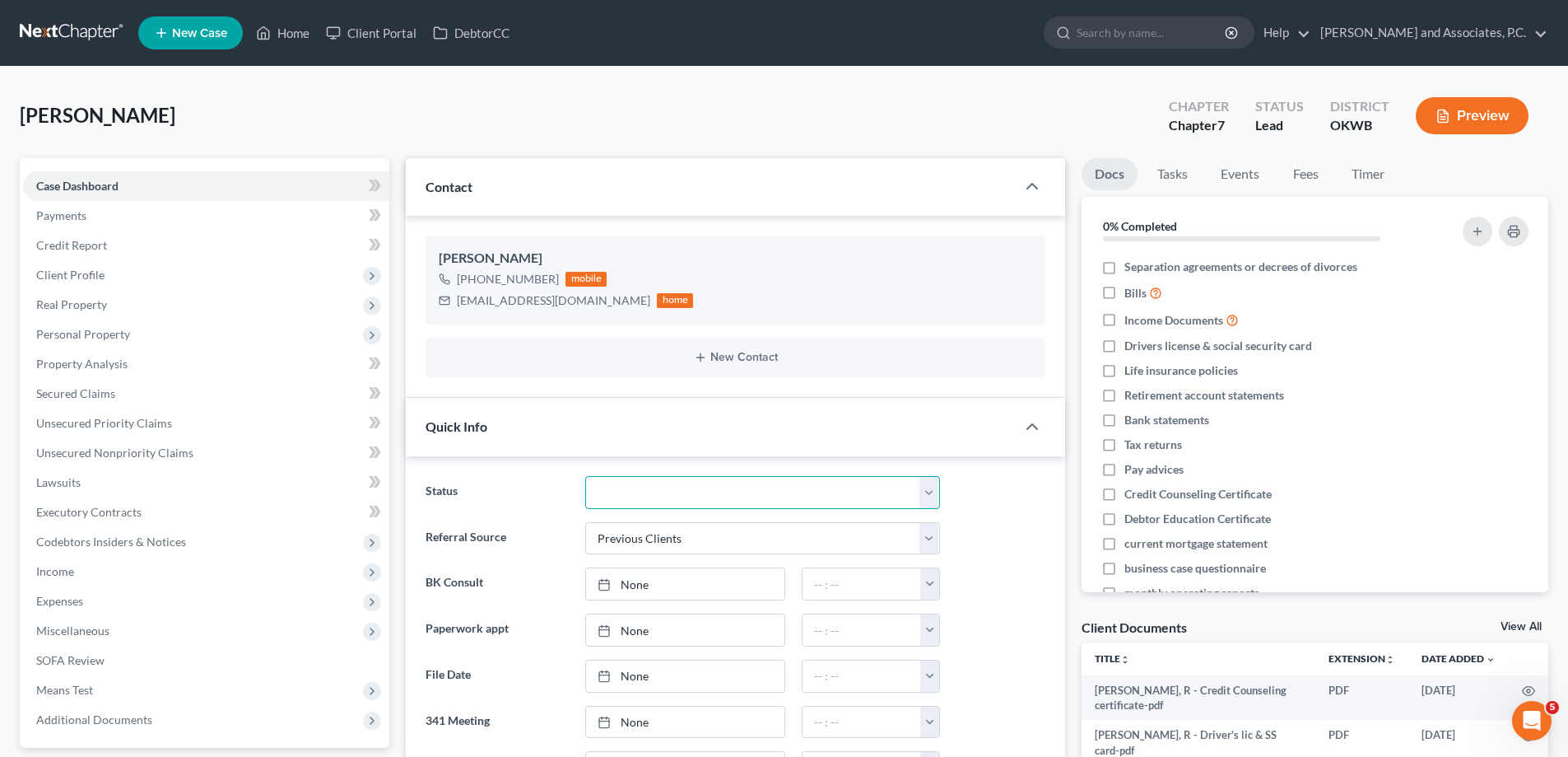
click at [926, 497] on select "Closed without Discharge Complete Converted to 7 Discharged Dismissed Filed Fin…" at bounding box center [762, 492] width 355 height 33
select select "10"
click at [585, 476] on select "Closed without Discharge Complete Converted to 7 Discharged Dismissed Filed Fin…" at bounding box center [762, 492] width 355 height 33
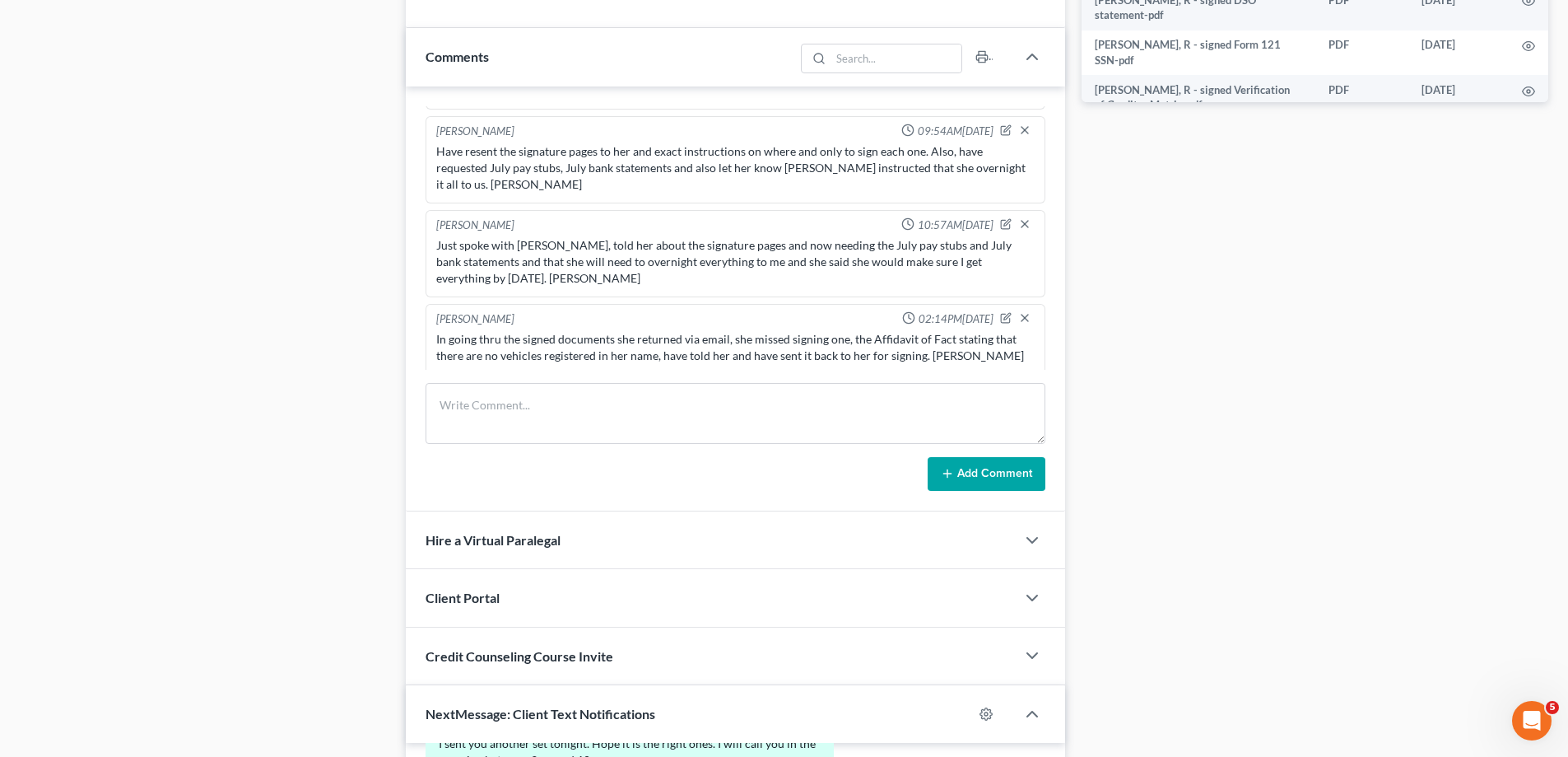
scroll to position [906, 0]
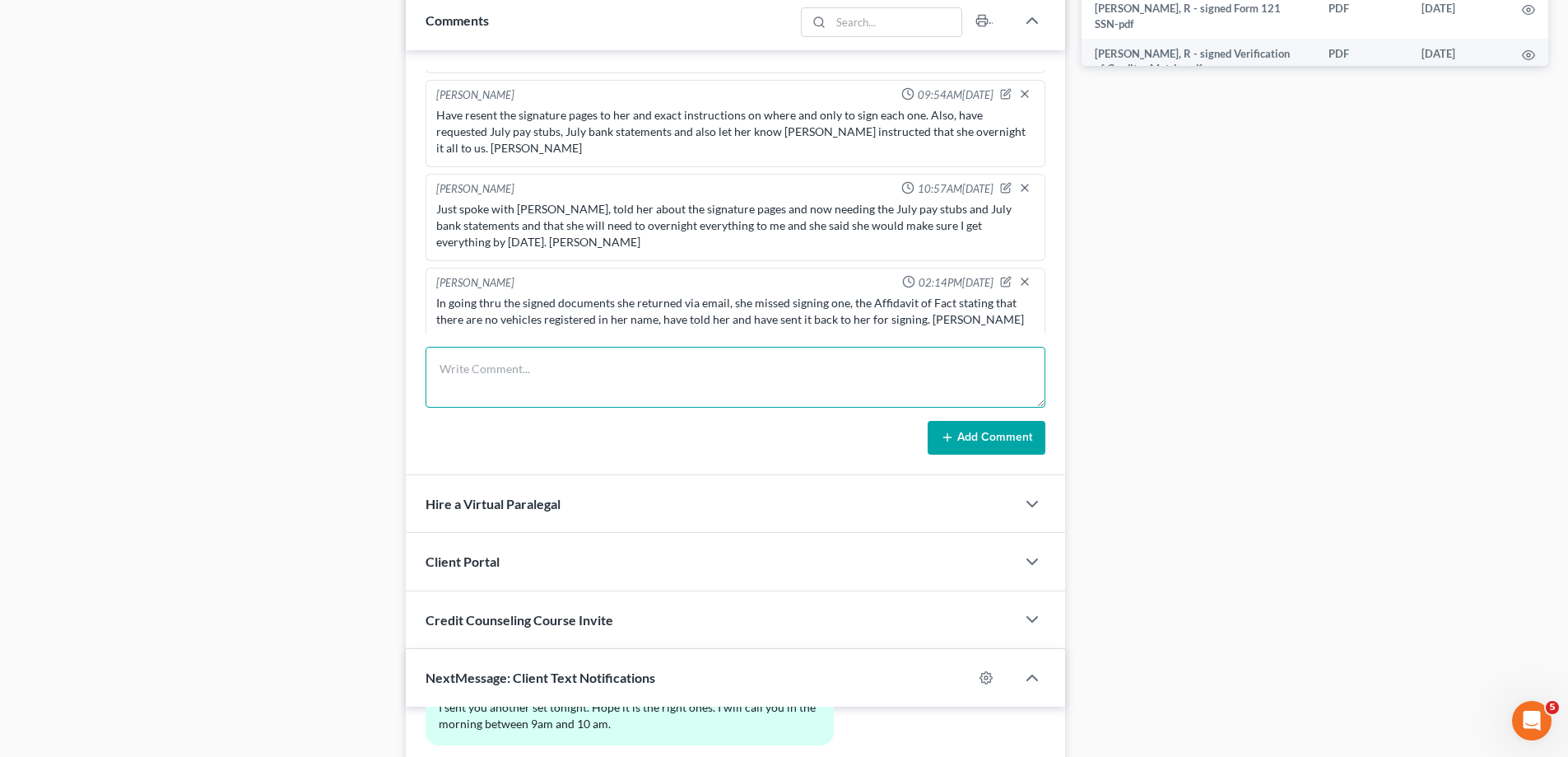
click at [622, 367] on textarea at bounding box center [735, 377] width 620 height 61
click at [652, 371] on textarea "Have all of her signed documents and have uploaded them to storage in N/C ready…" at bounding box center [735, 377] width 620 height 61
type textarea "Have all of her signed documents and have just uploaded them to storage in N/C …"
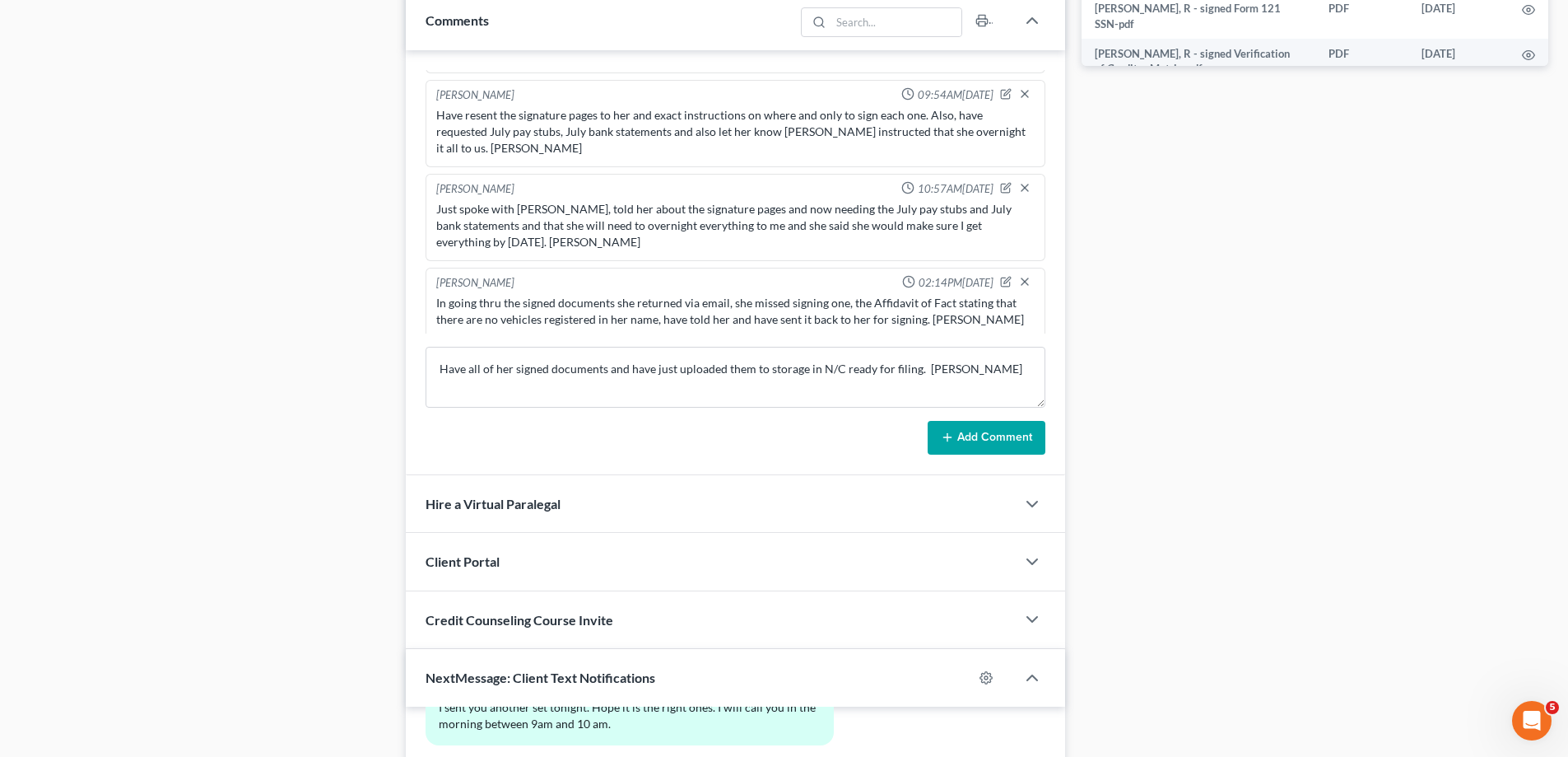
click at [980, 444] on button "Add Comment" at bounding box center [987, 438] width 118 height 35
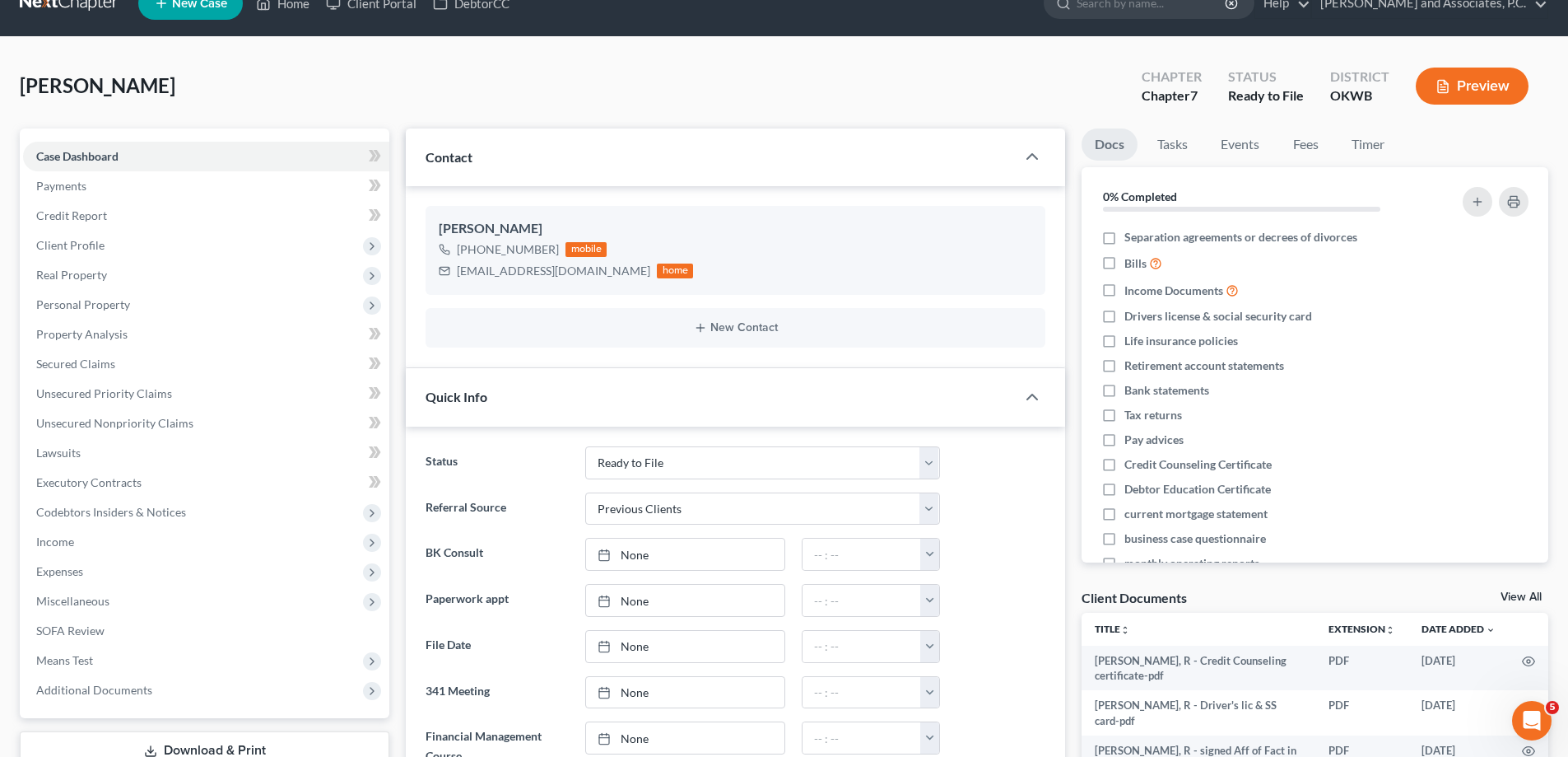
scroll to position [0, 0]
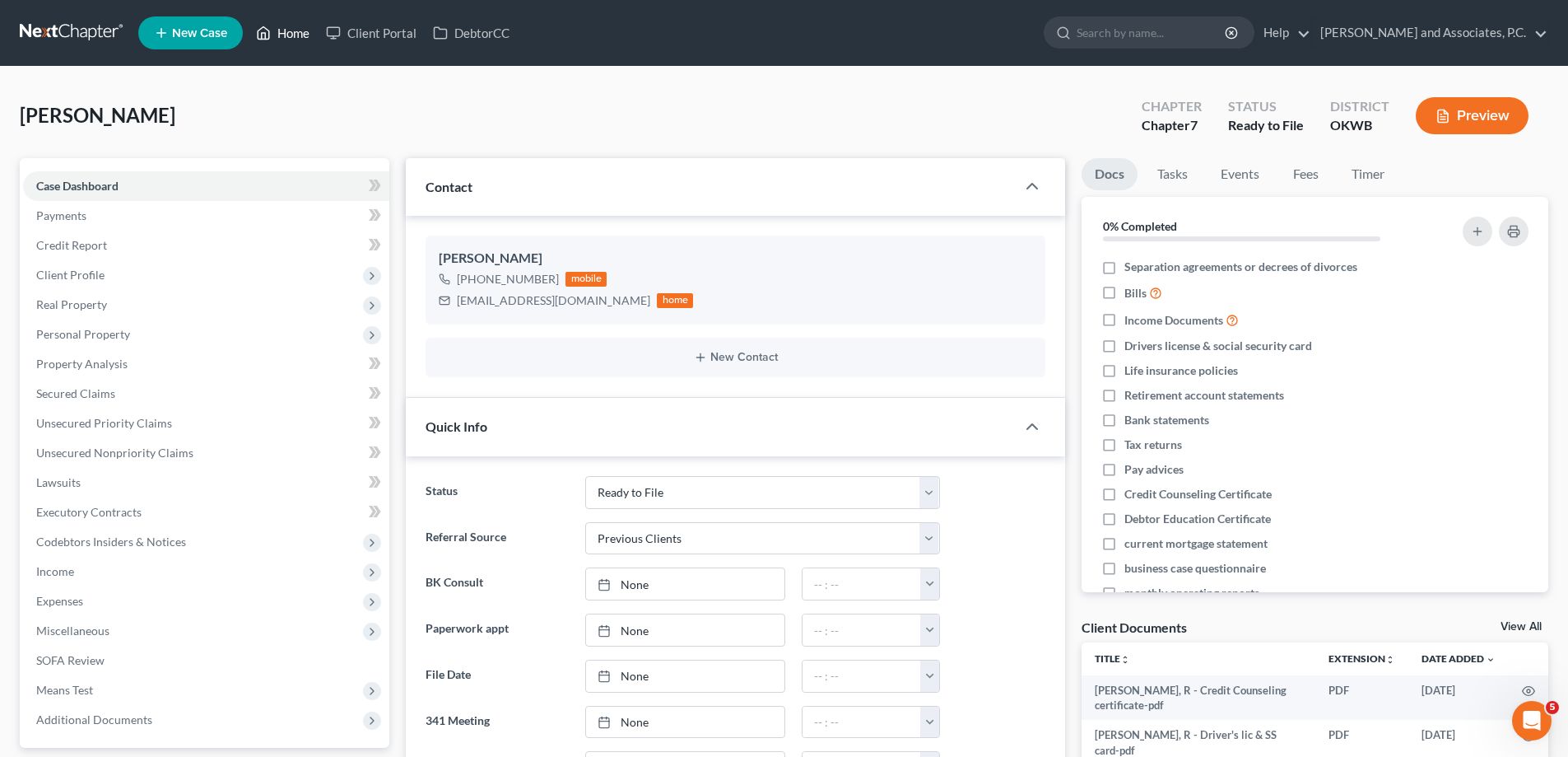
click at [299, 36] on link "Home" at bounding box center [283, 32] width 70 height 30
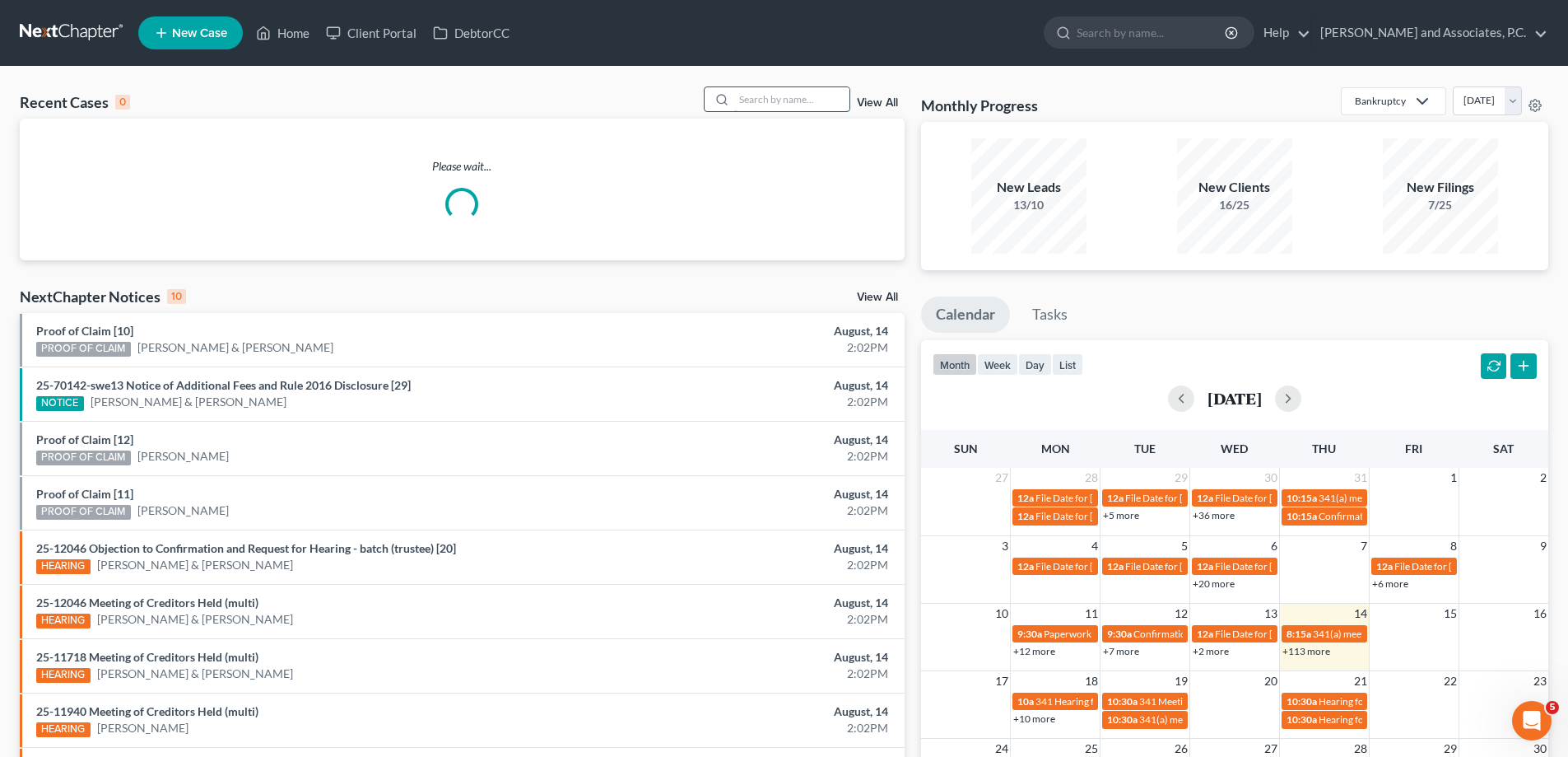
click at [769, 94] on input "search" at bounding box center [792, 99] width 115 height 24
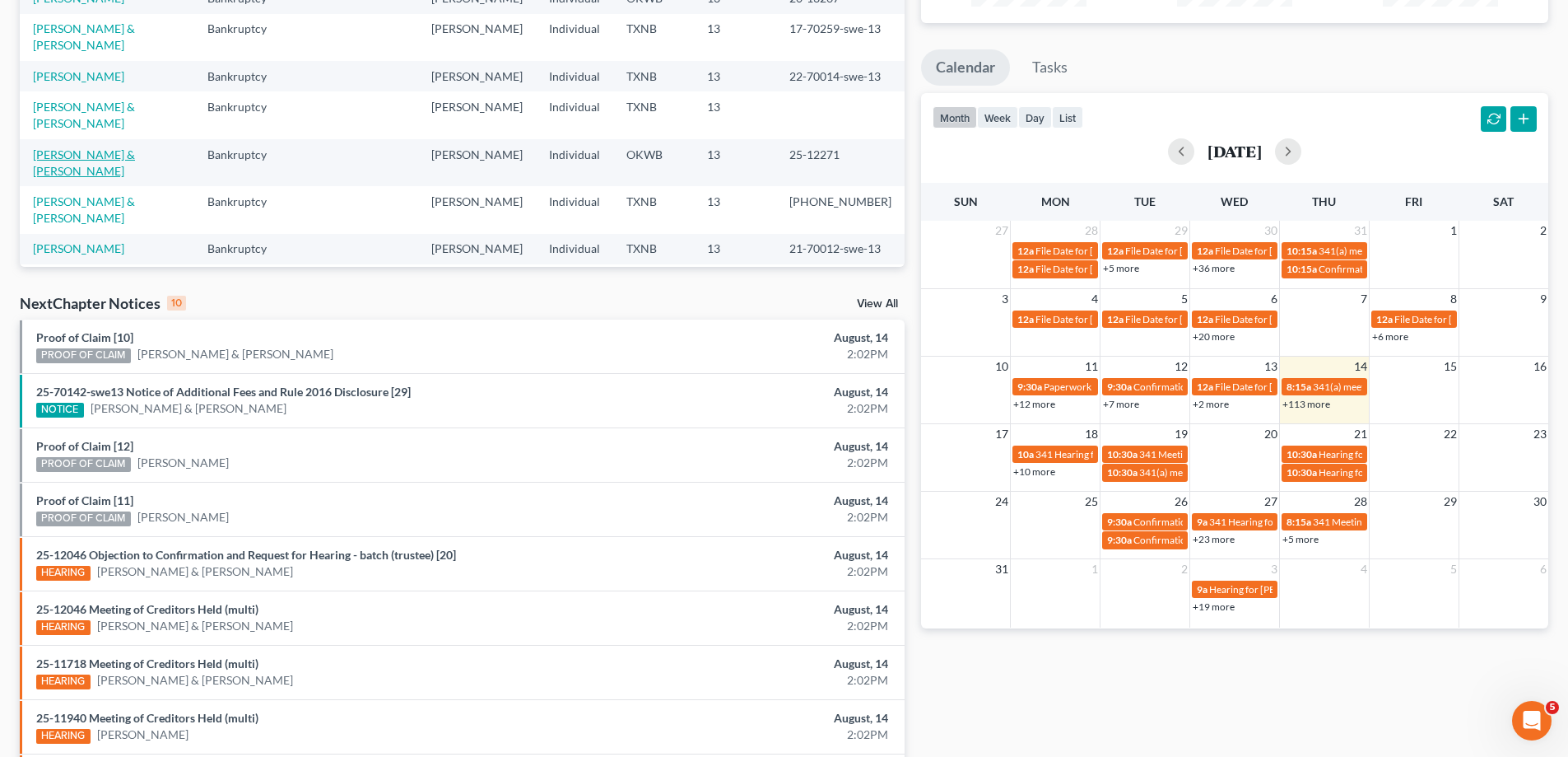
type input "[PERSON_NAME]"
click at [105, 148] on link "[PERSON_NAME] & [PERSON_NAME]" at bounding box center [84, 163] width 102 height 30
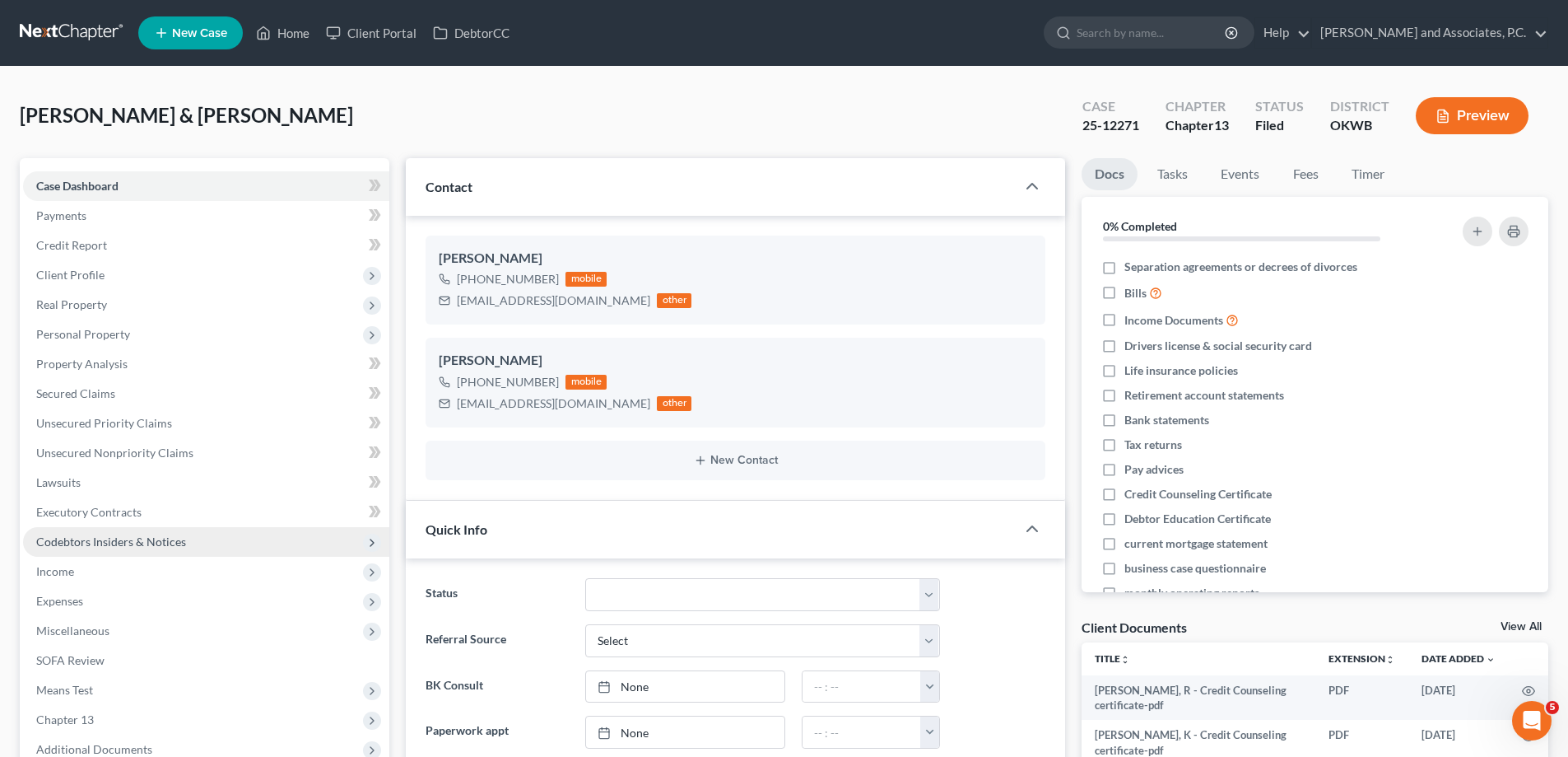
scroll to position [329, 0]
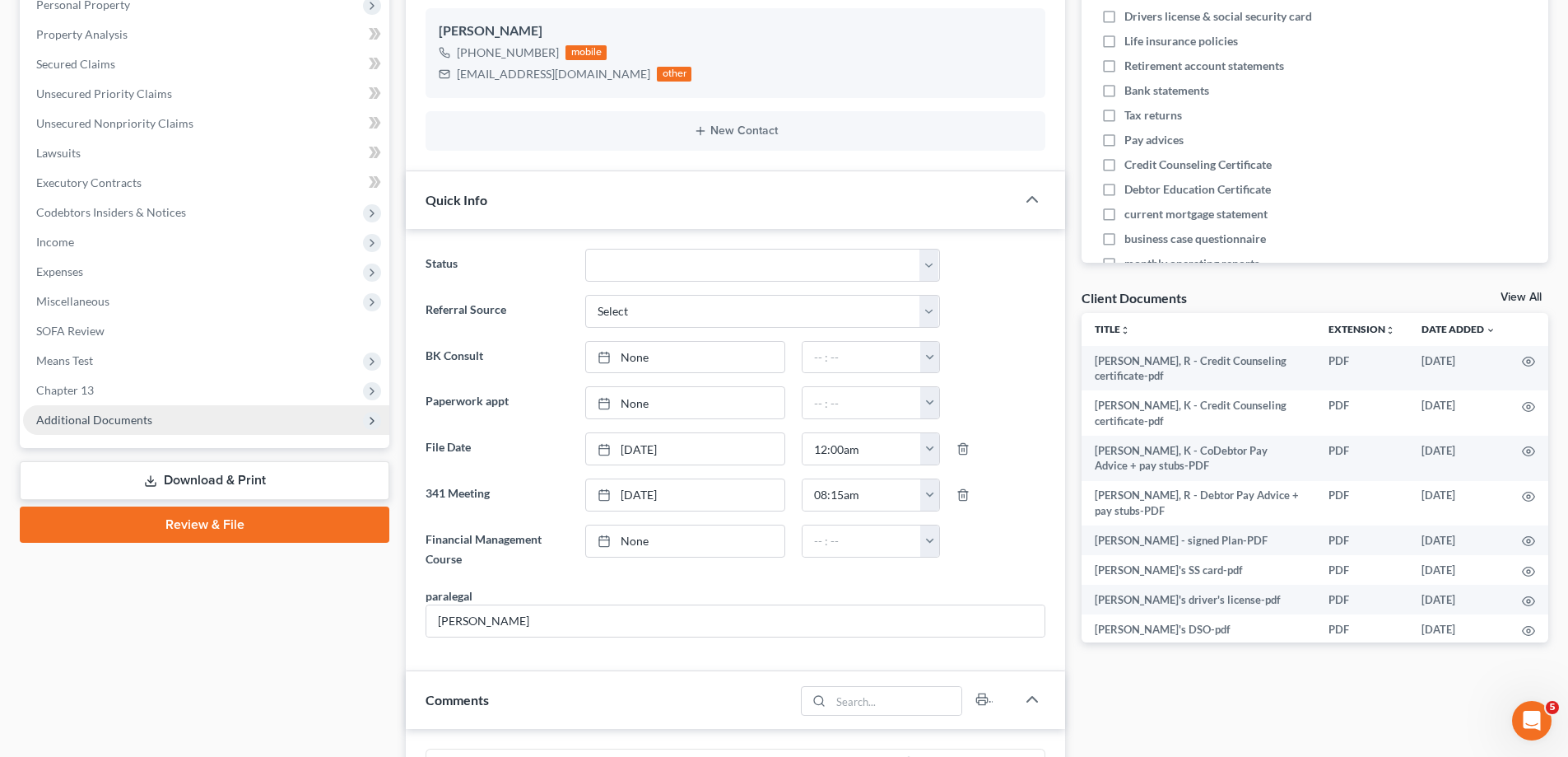
click at [78, 421] on span "Additional Documents" at bounding box center [94, 420] width 116 height 14
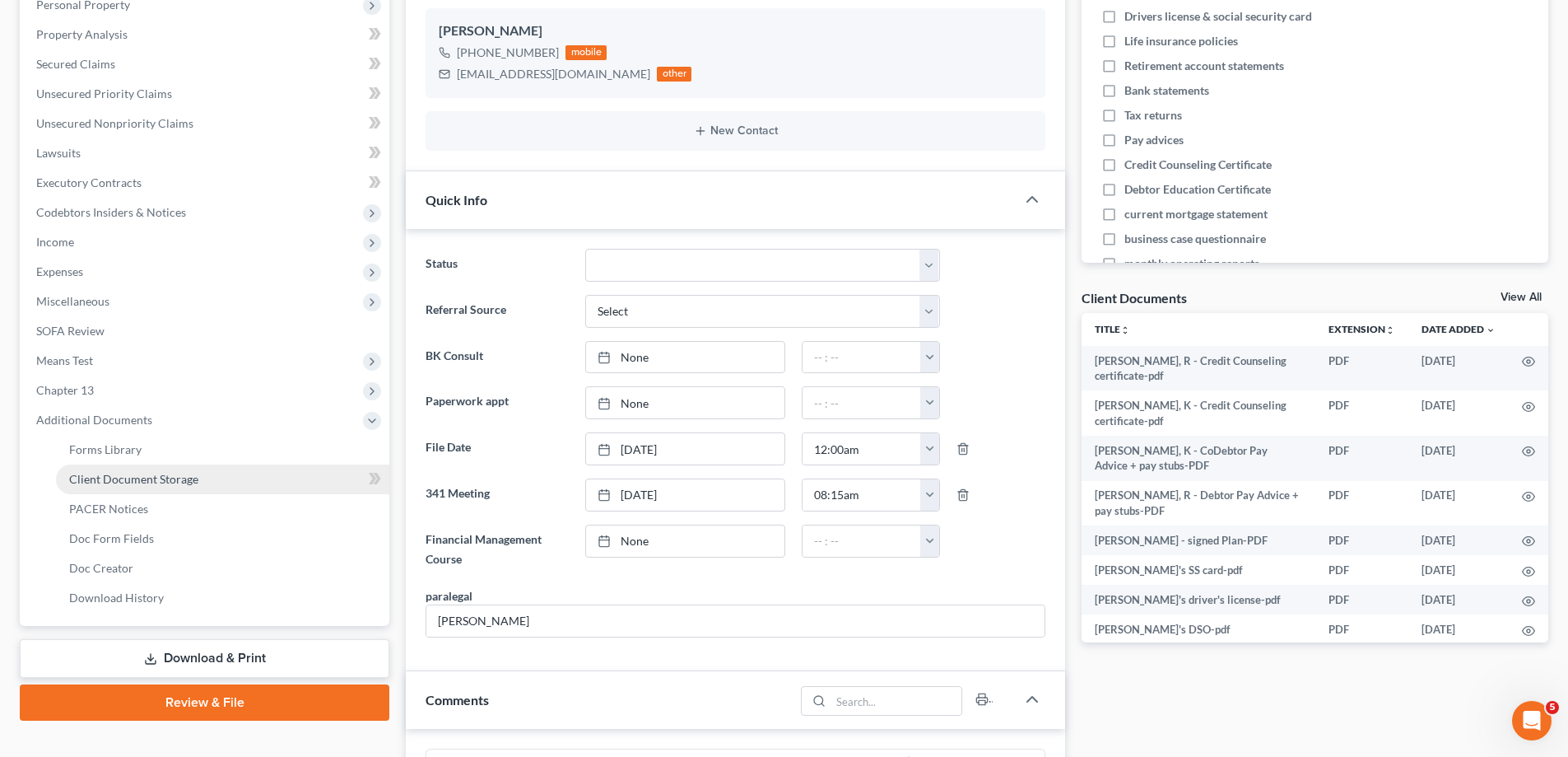
click at [97, 474] on span "Client Document Storage" at bounding box center [133, 479] width 129 height 14
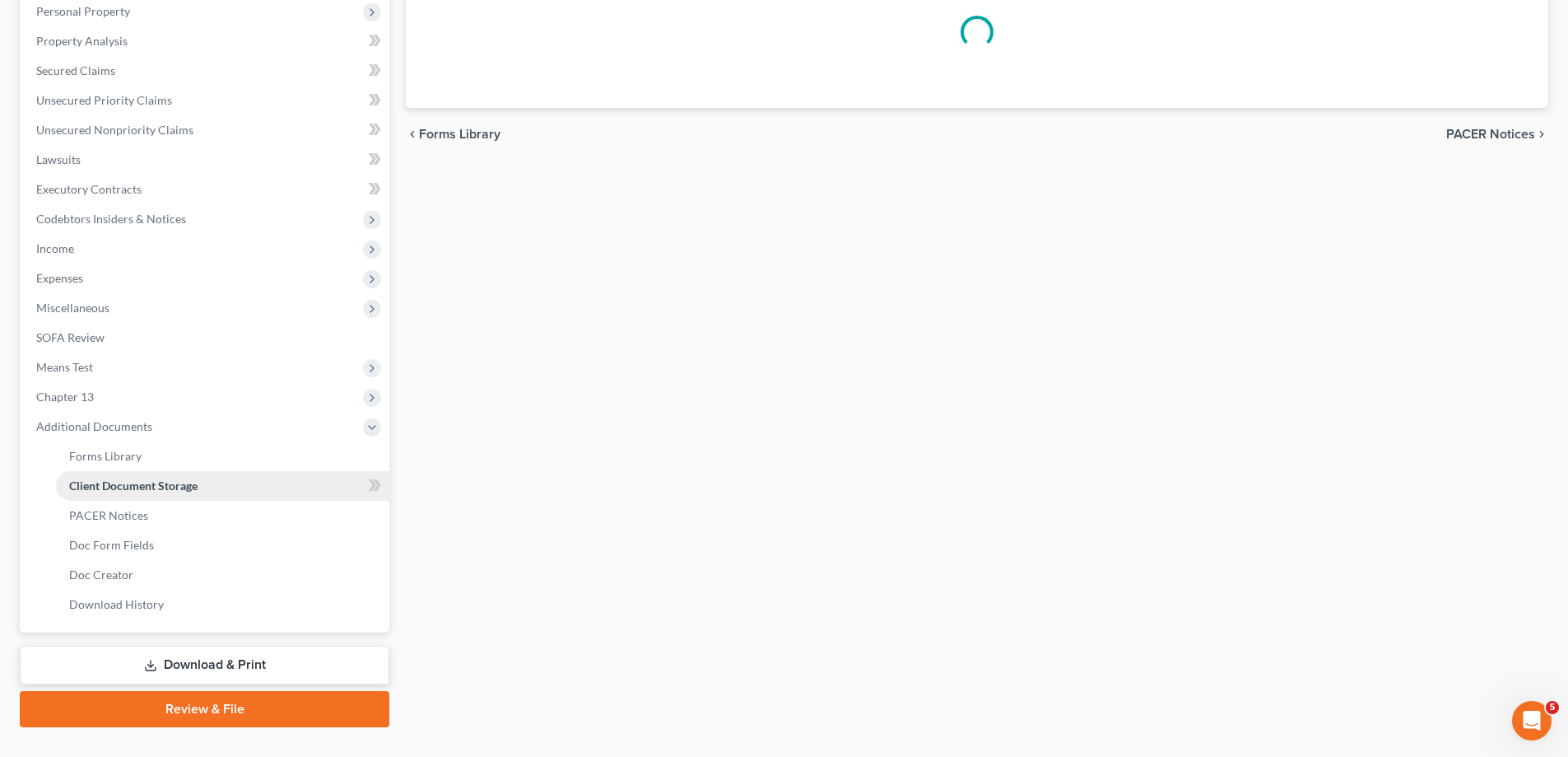
select select "3"
select select "1"
select select "0"
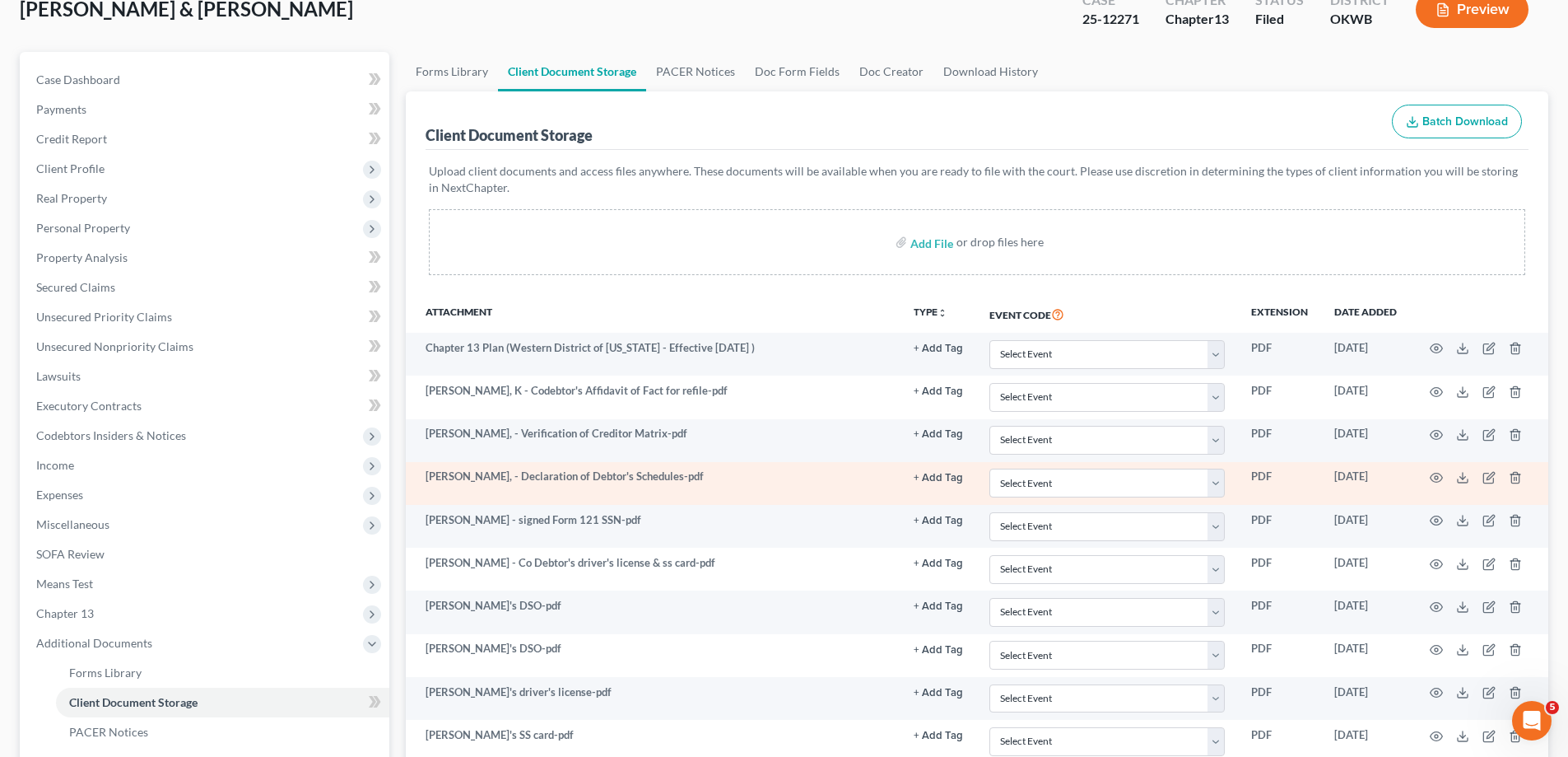
scroll to position [165, 0]
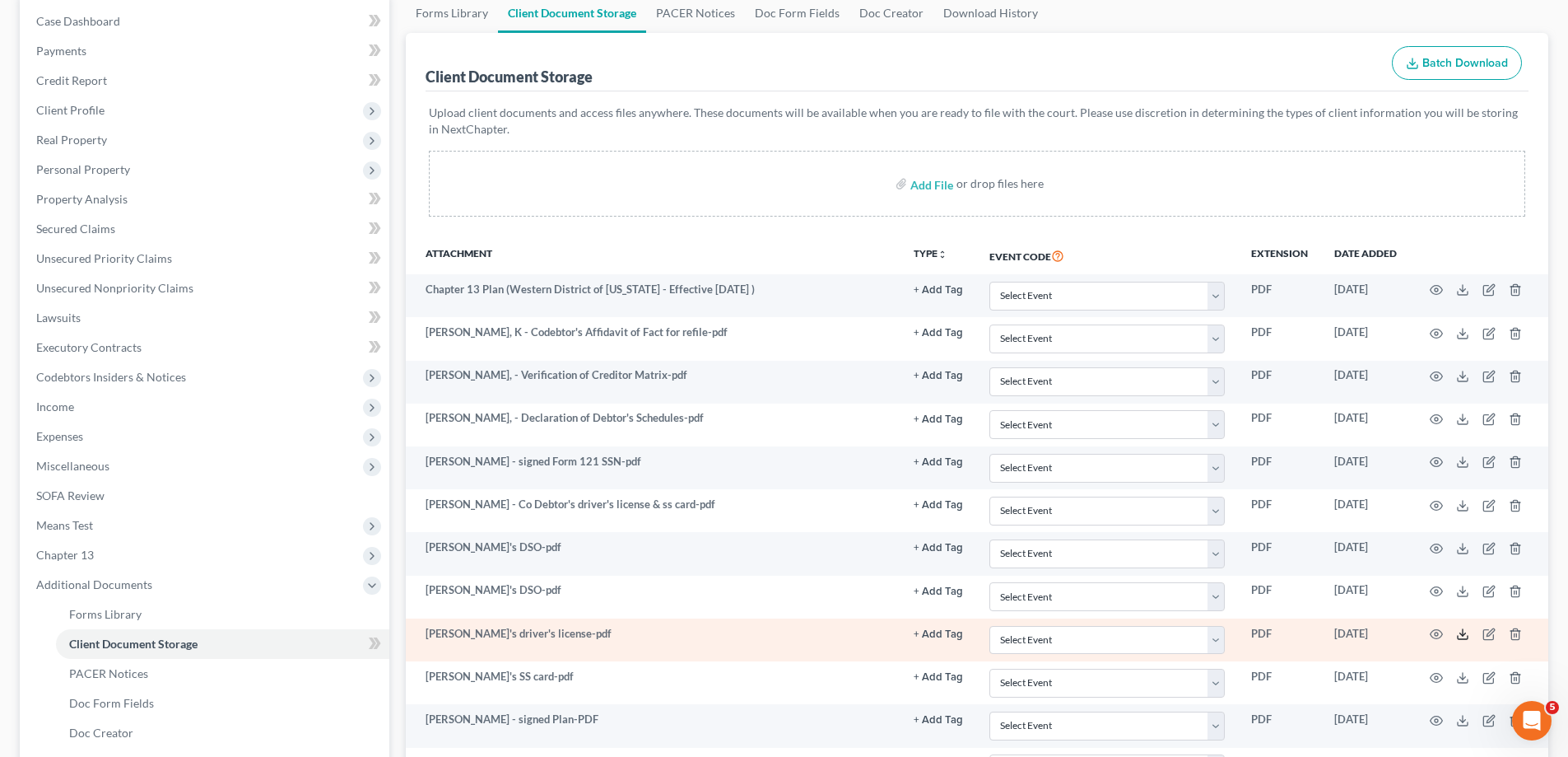
click at [1461, 635] on icon at bounding box center [1462, 634] width 13 height 13
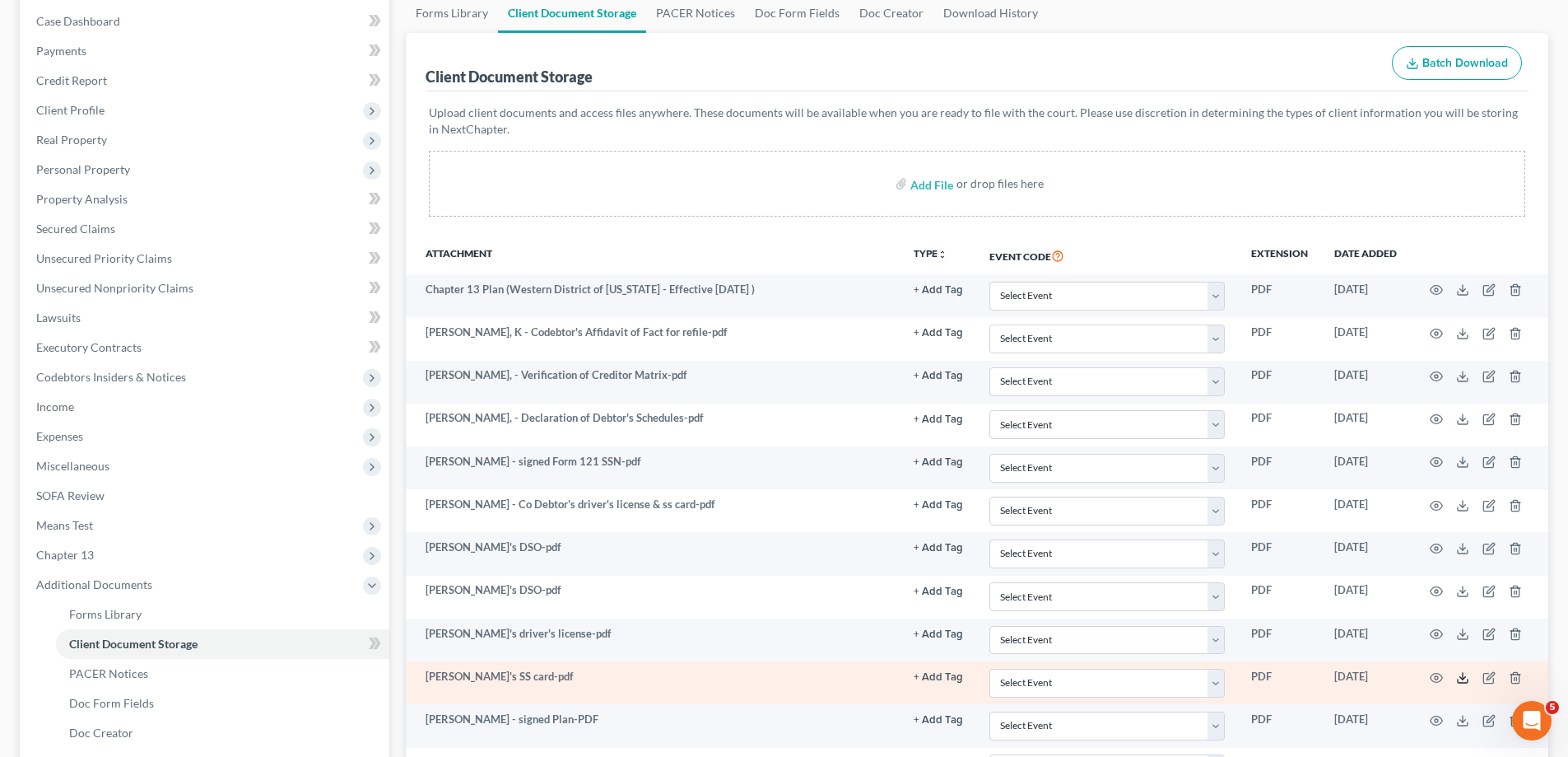
click at [1459, 679] on icon at bounding box center [1462, 677] width 13 height 13
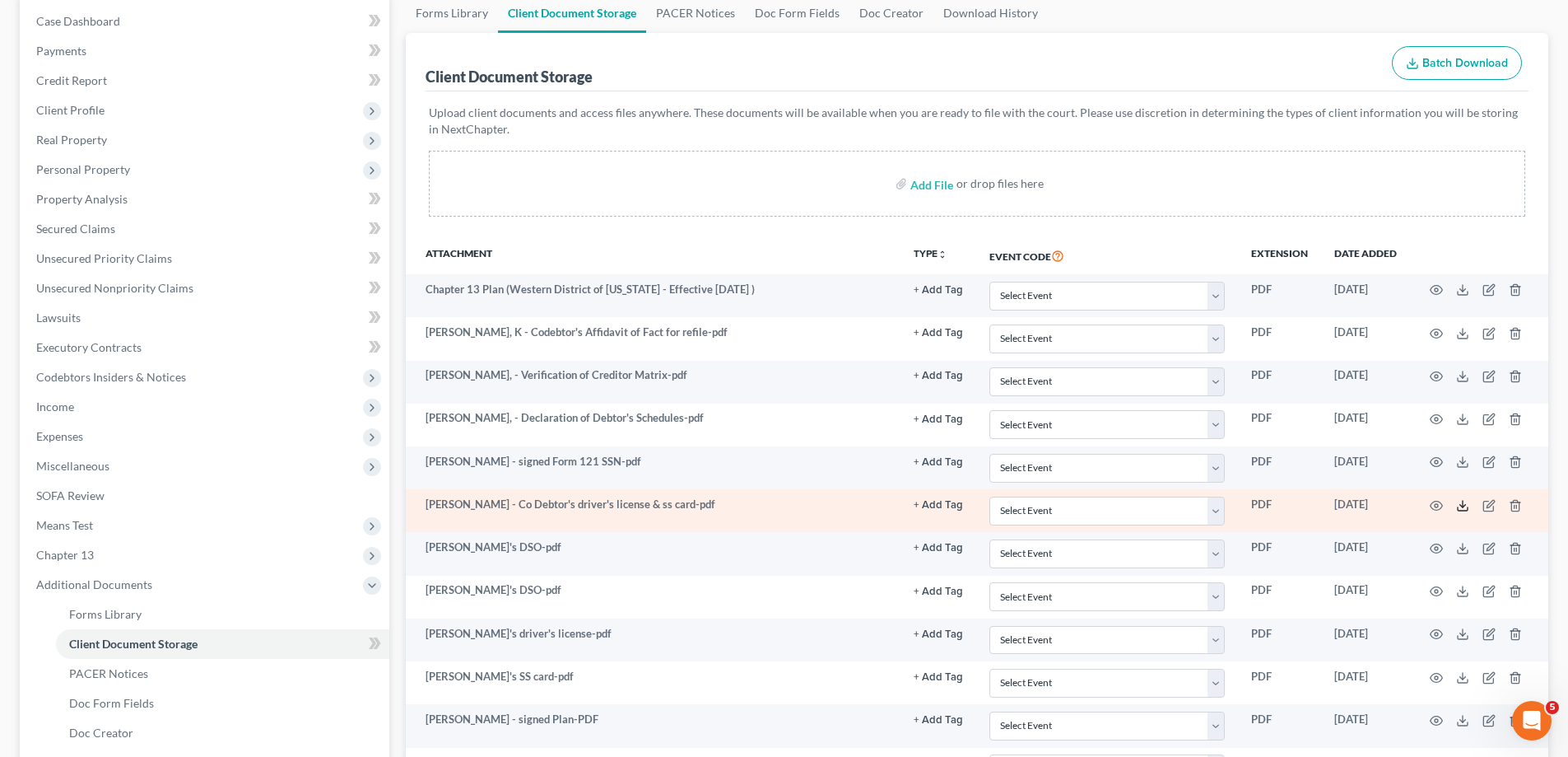
click at [1463, 503] on icon at bounding box center [1462, 506] width 13 height 13
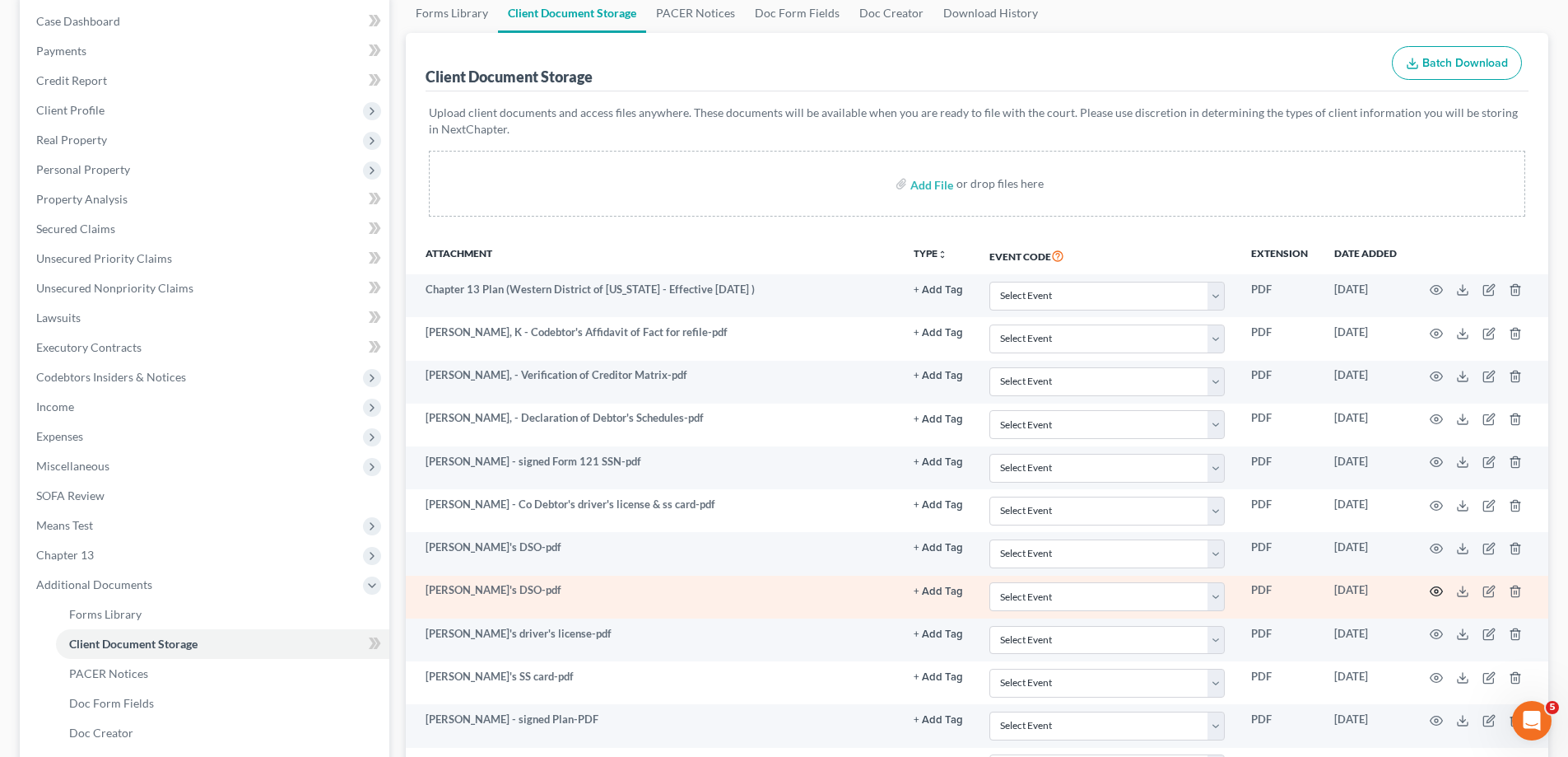
click at [1431, 593] on icon "button" at bounding box center [1437, 591] width 13 height 9
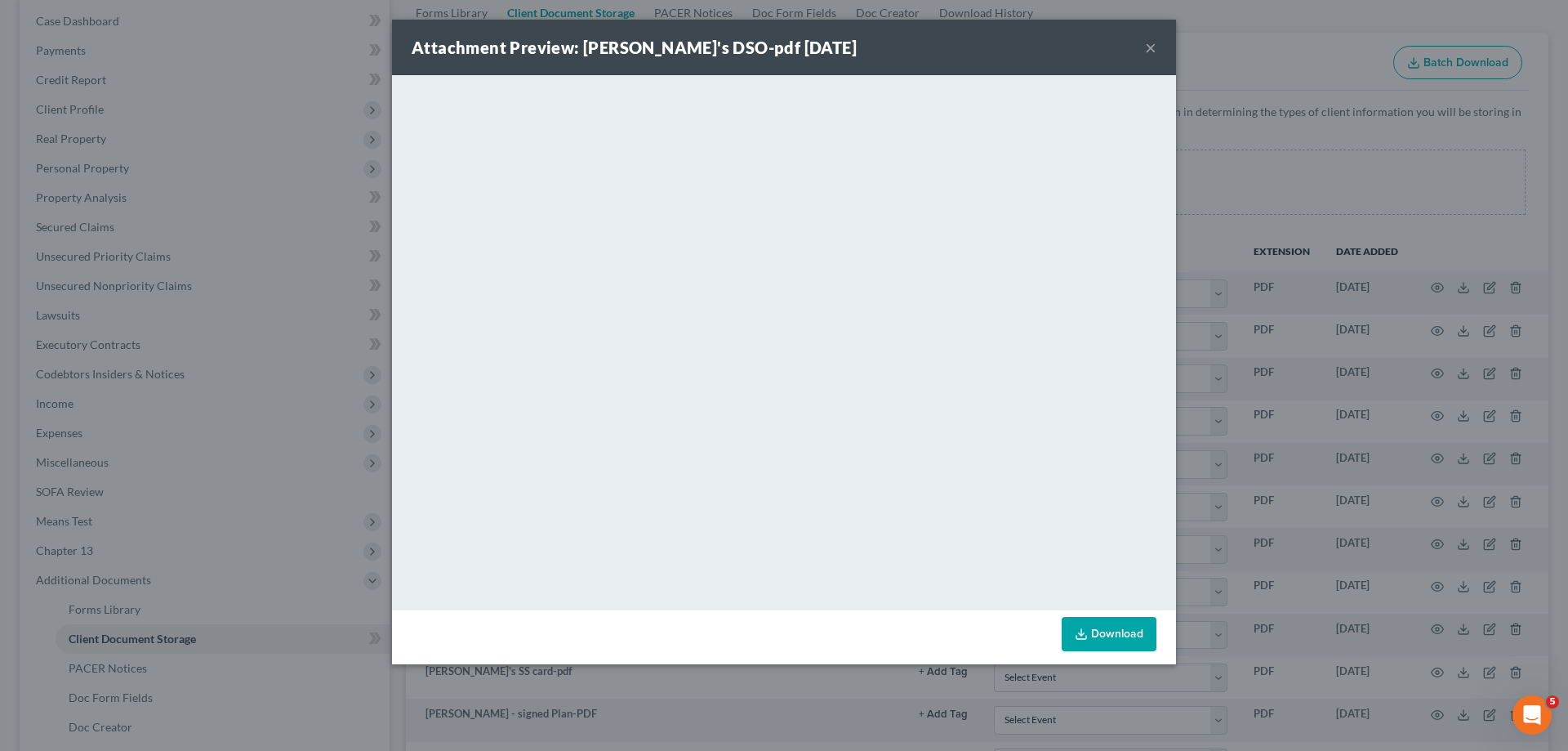
click at [1149, 50] on button "×" at bounding box center [1150, 47] width 12 height 20
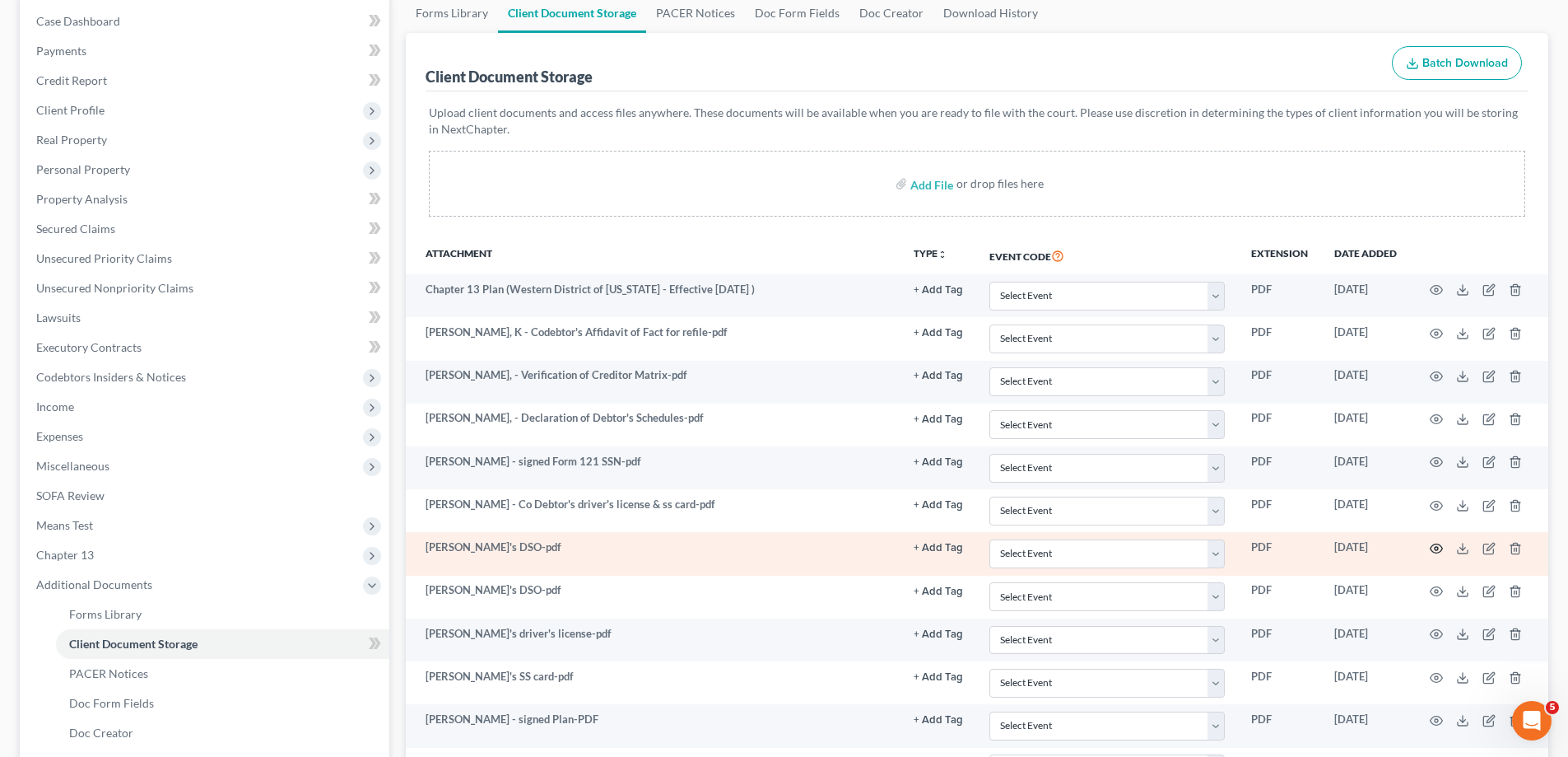
click at [1431, 551] on icon "button" at bounding box center [1437, 549] width 13 height 9
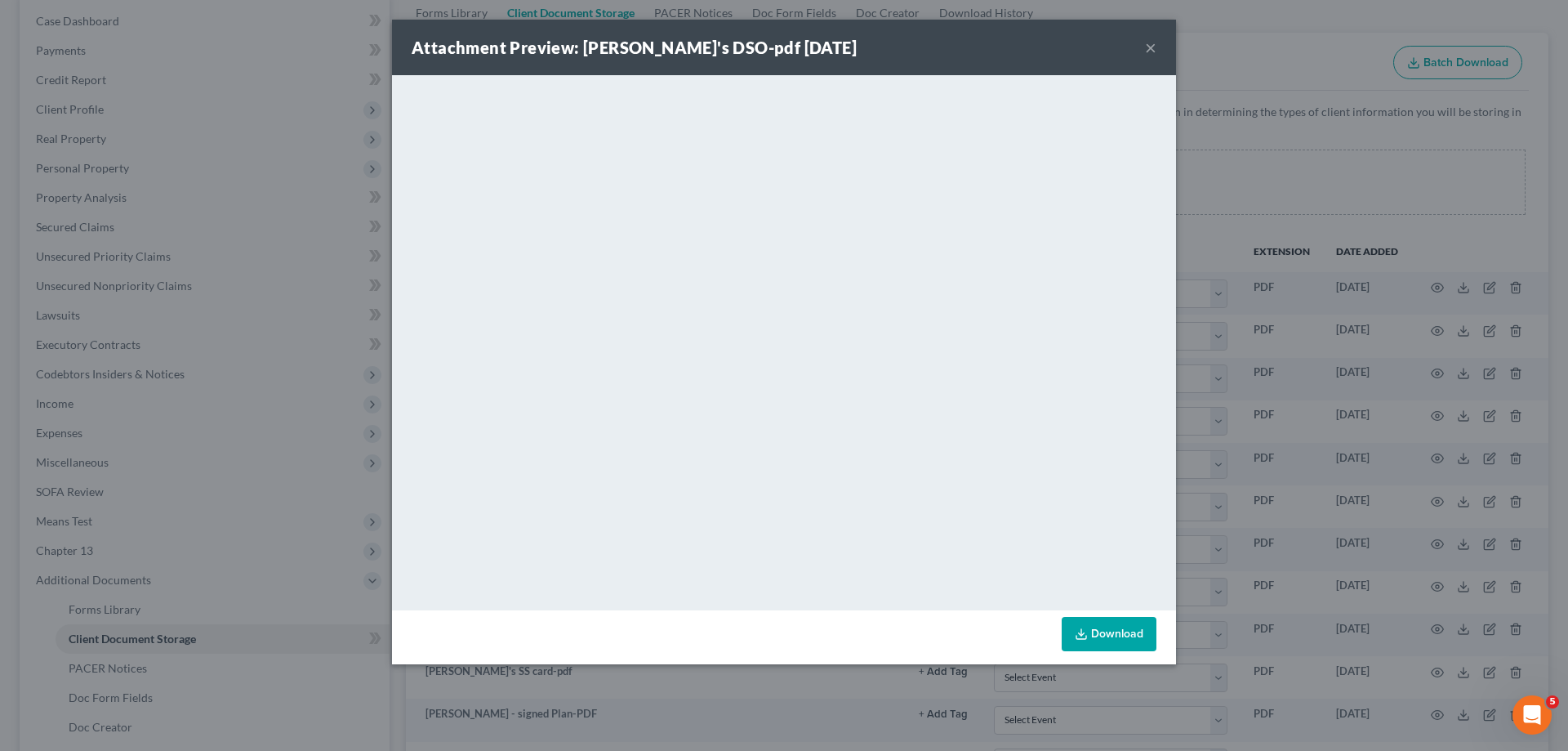
click at [1150, 52] on button "×" at bounding box center [1150, 47] width 12 height 20
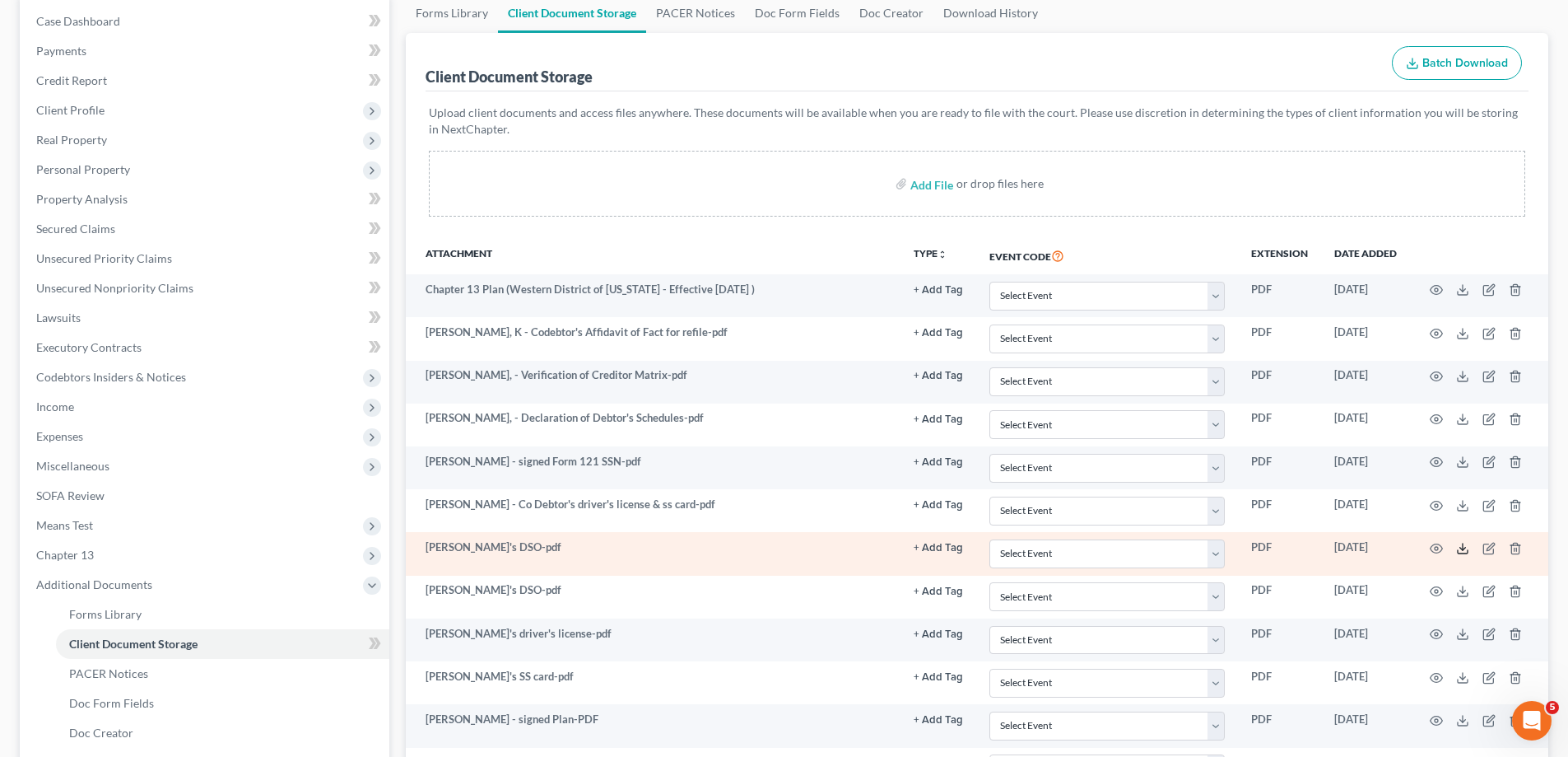
click at [1461, 549] on icon at bounding box center [1462, 549] width 13 height 13
click at [1431, 549] on icon "button" at bounding box center [1437, 549] width 13 height 9
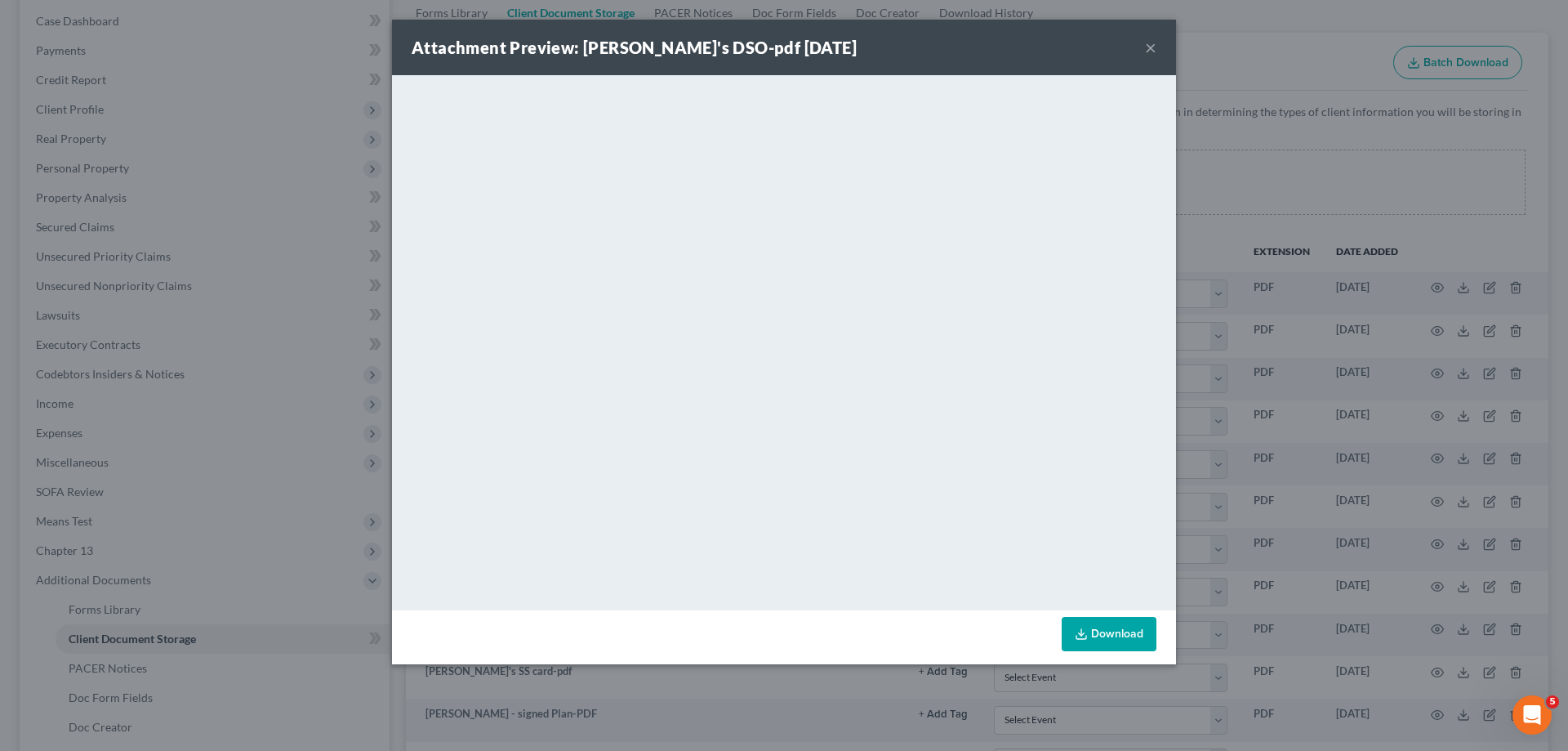
click at [1147, 48] on button "×" at bounding box center [1150, 47] width 12 height 20
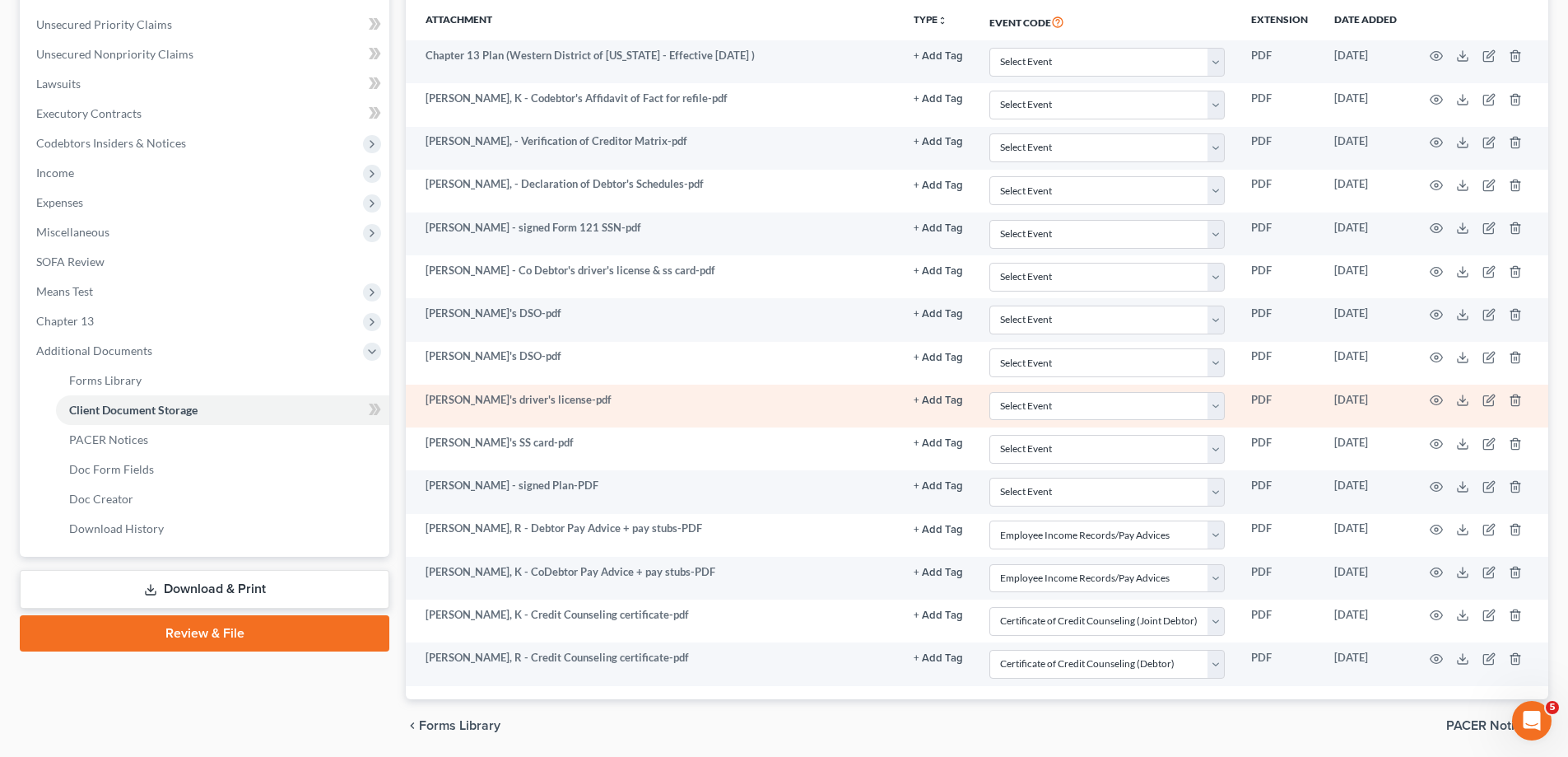
scroll to position [412, 0]
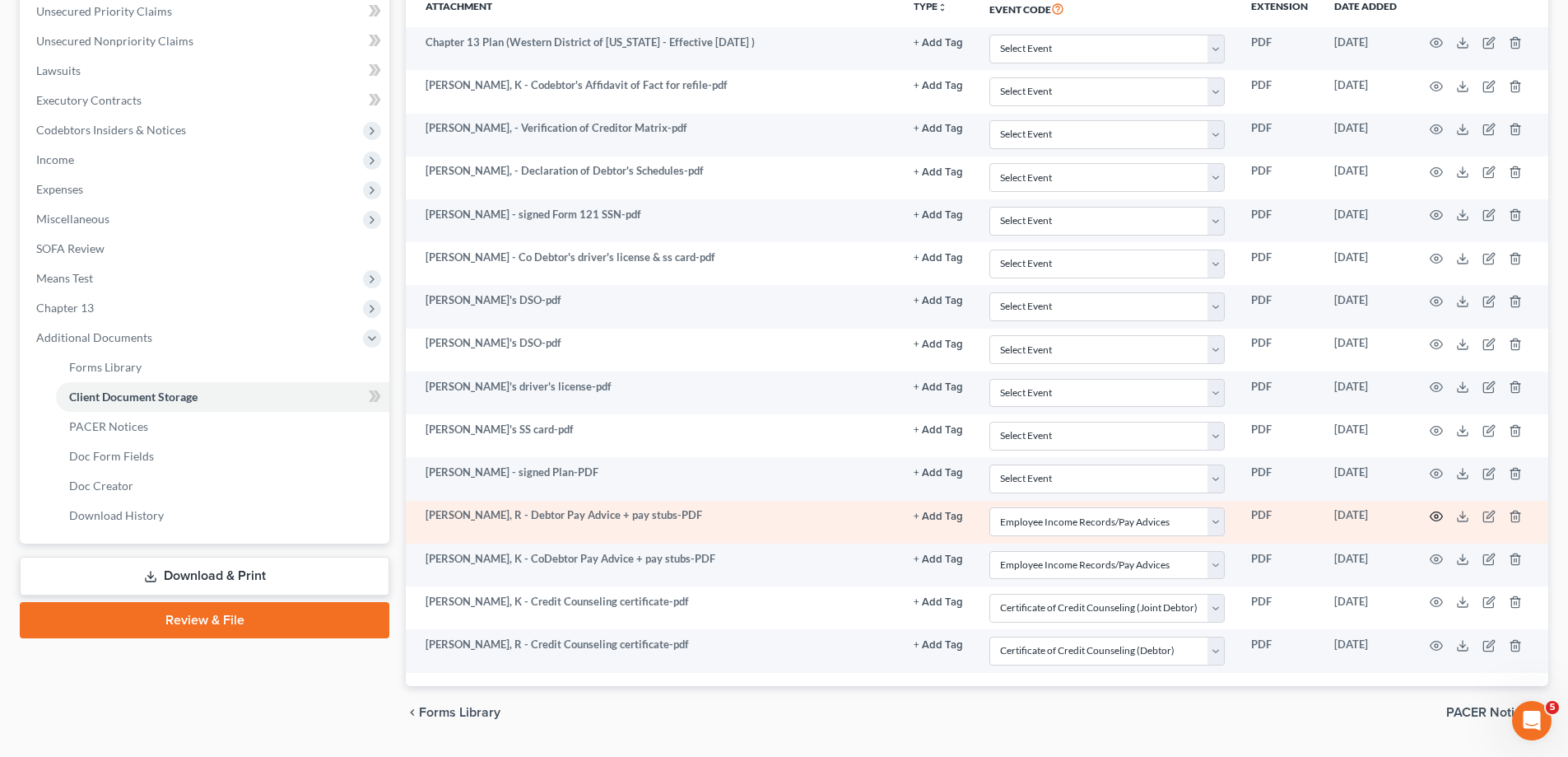
click at [1436, 518] on circle "button" at bounding box center [1437, 516] width 4 height 4
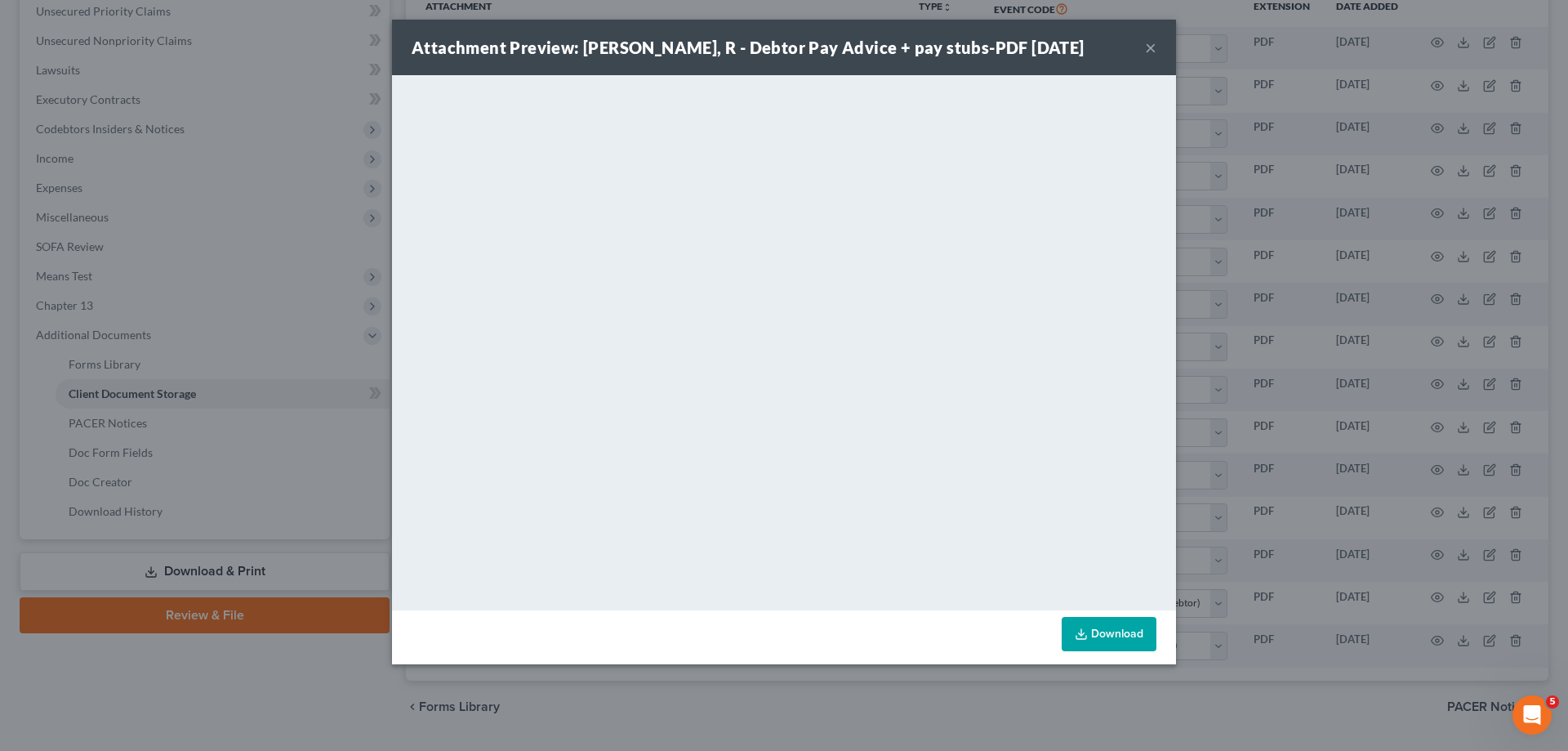
click at [1152, 49] on button "×" at bounding box center [1150, 47] width 12 height 20
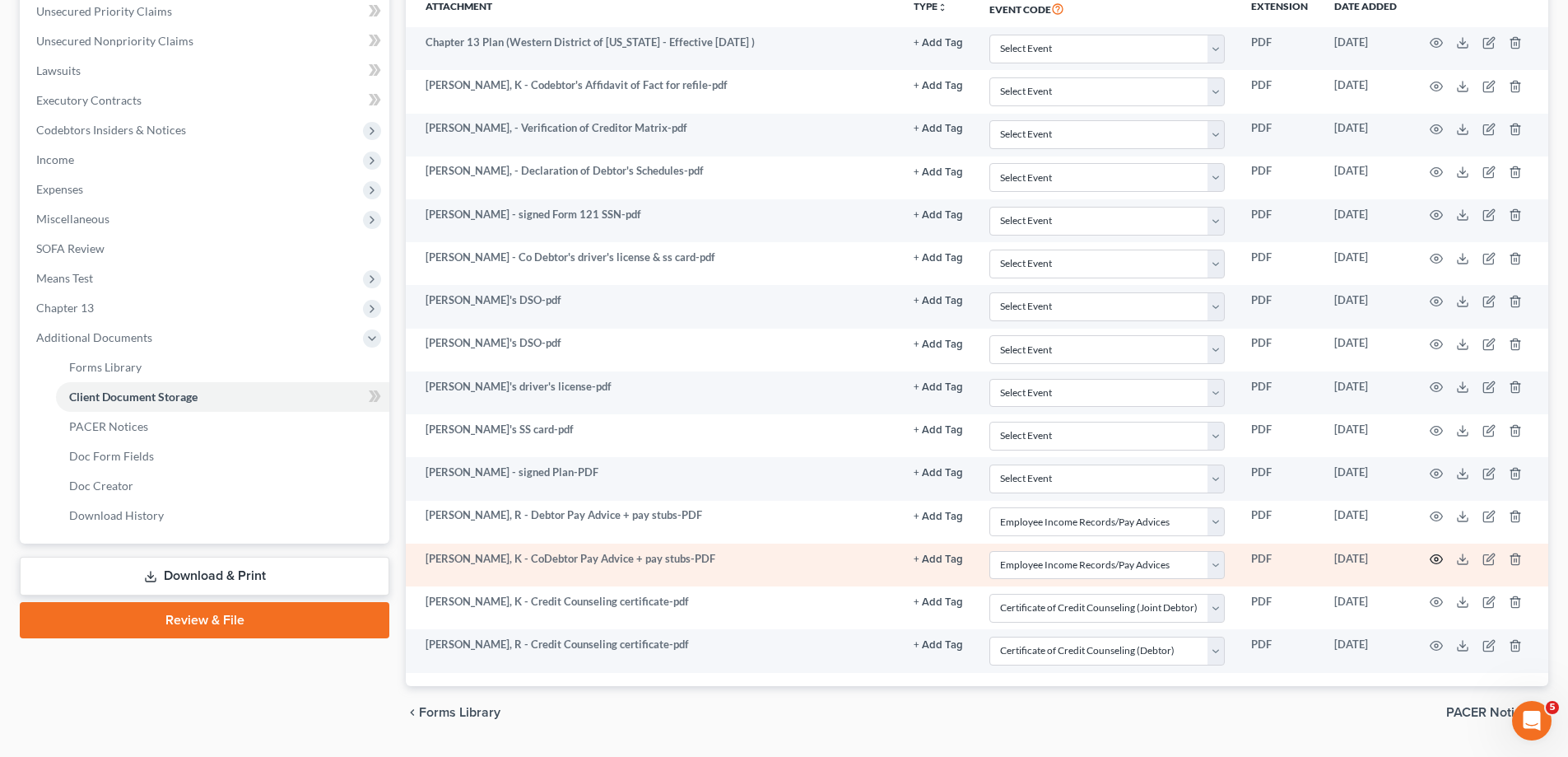
click at [1438, 557] on icon "button" at bounding box center [1436, 558] width 13 height 13
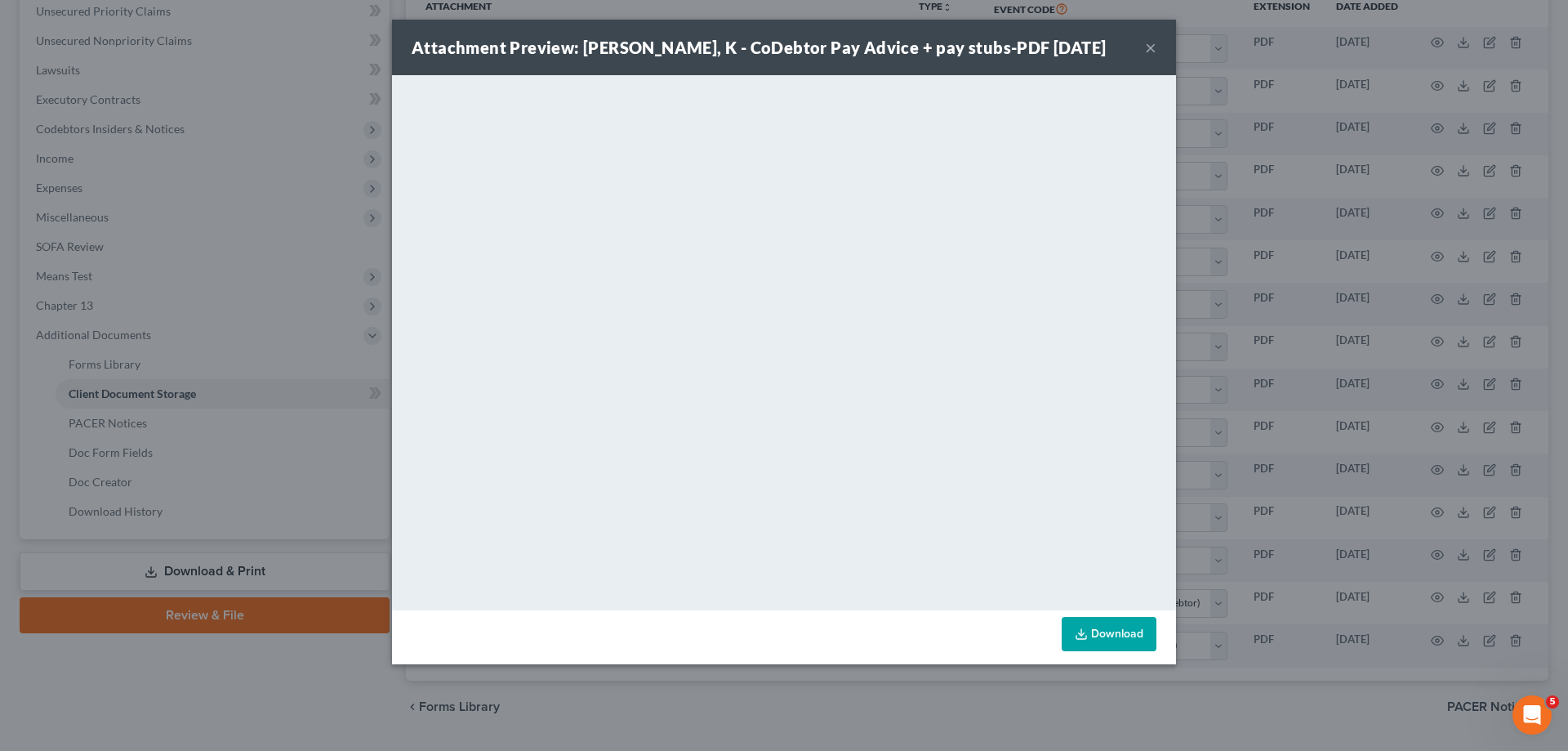
click at [1152, 49] on button "×" at bounding box center [1150, 47] width 12 height 20
